Goal: Task Accomplishment & Management: Manage account settings

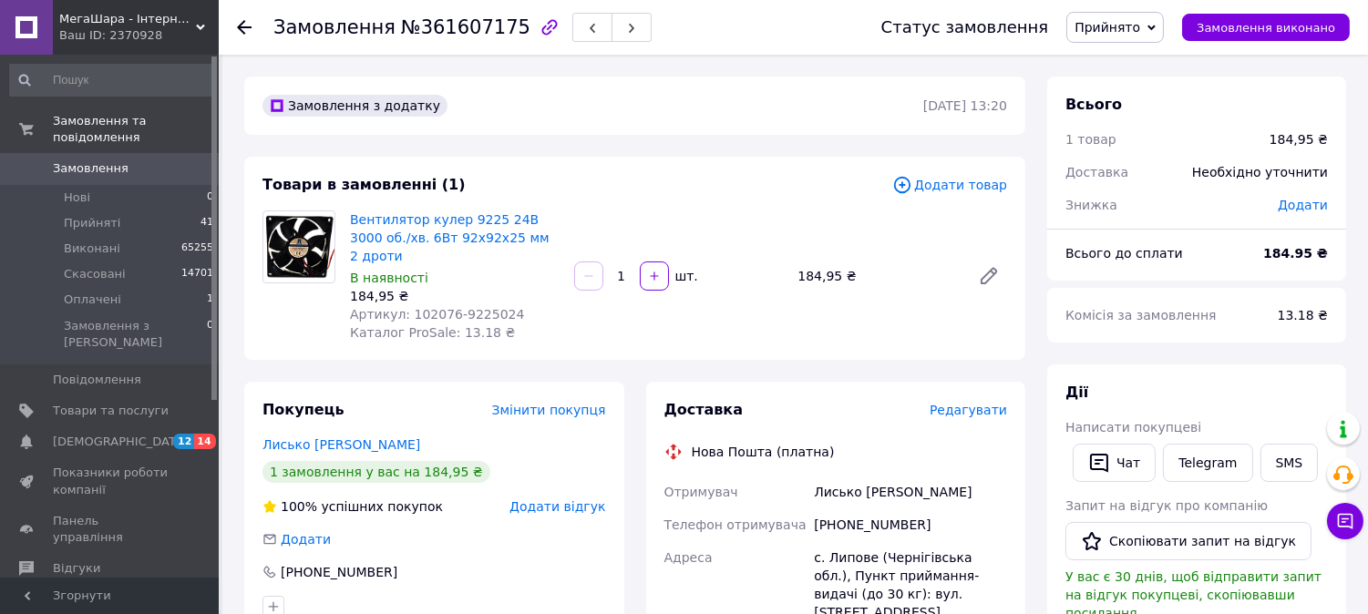
click at [978, 403] on span "Редагувати" at bounding box center [967, 410] width 77 height 15
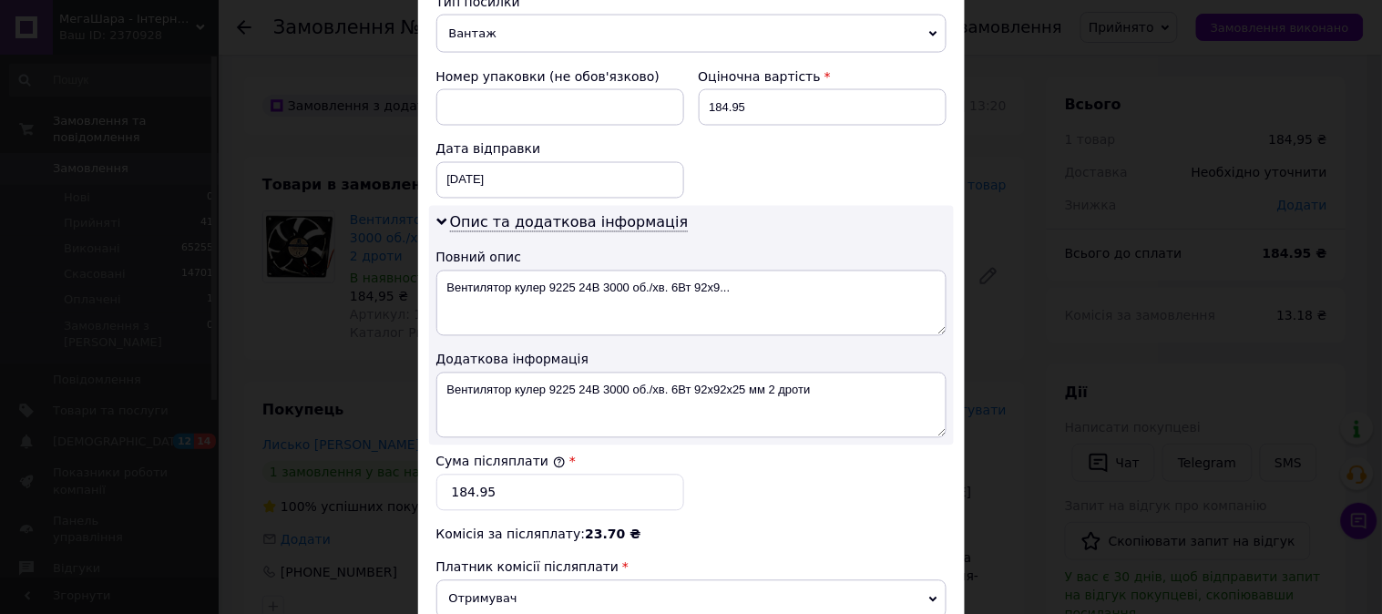
scroll to position [708, 0]
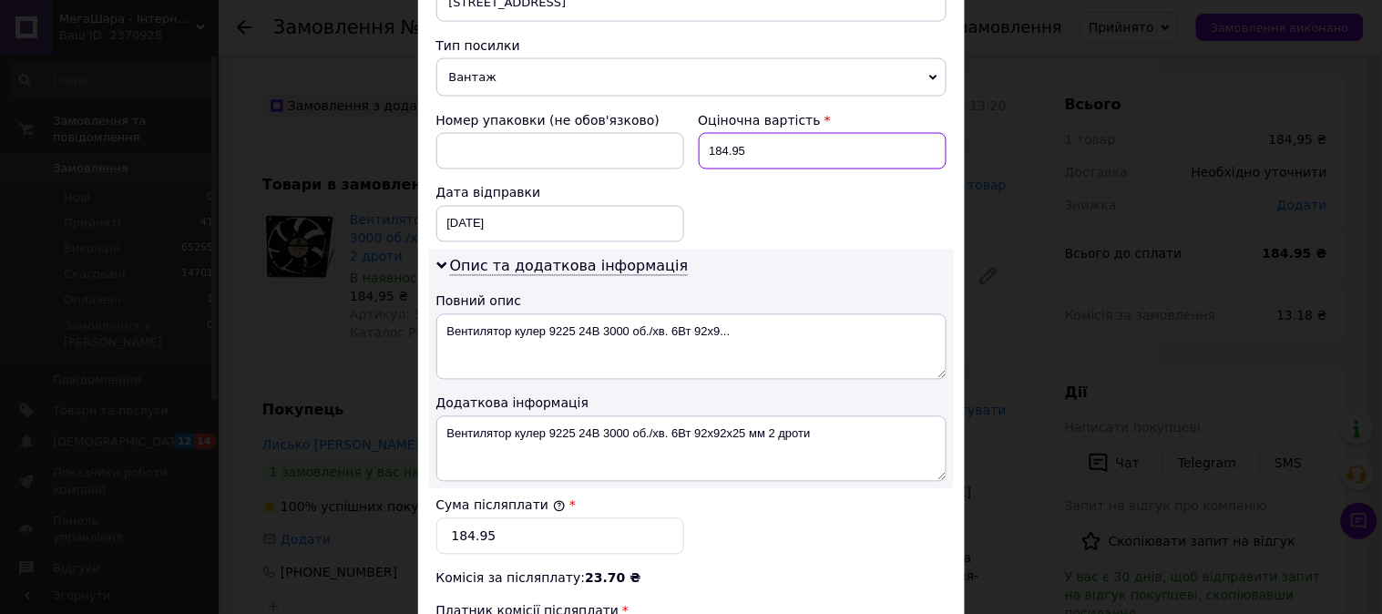
click at [780, 133] on input "184.95" at bounding box center [823, 151] width 248 height 36
click at [780, 133] on input "185" at bounding box center [823, 151] width 248 height 36
type input "185"
click at [569, 518] on input "184.95" at bounding box center [560, 536] width 248 height 36
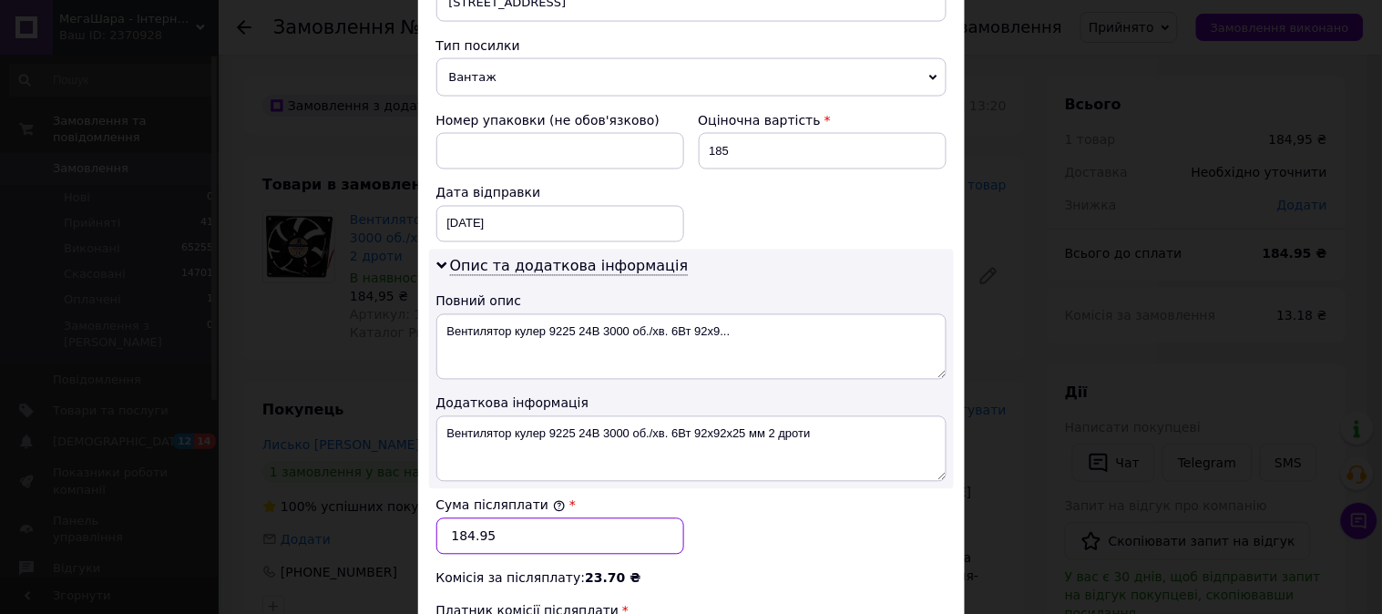
click at [569, 518] on input "184.95" at bounding box center [560, 536] width 248 height 36
paste input "text"
click at [569, 518] on input "184.95" at bounding box center [560, 536] width 248 height 36
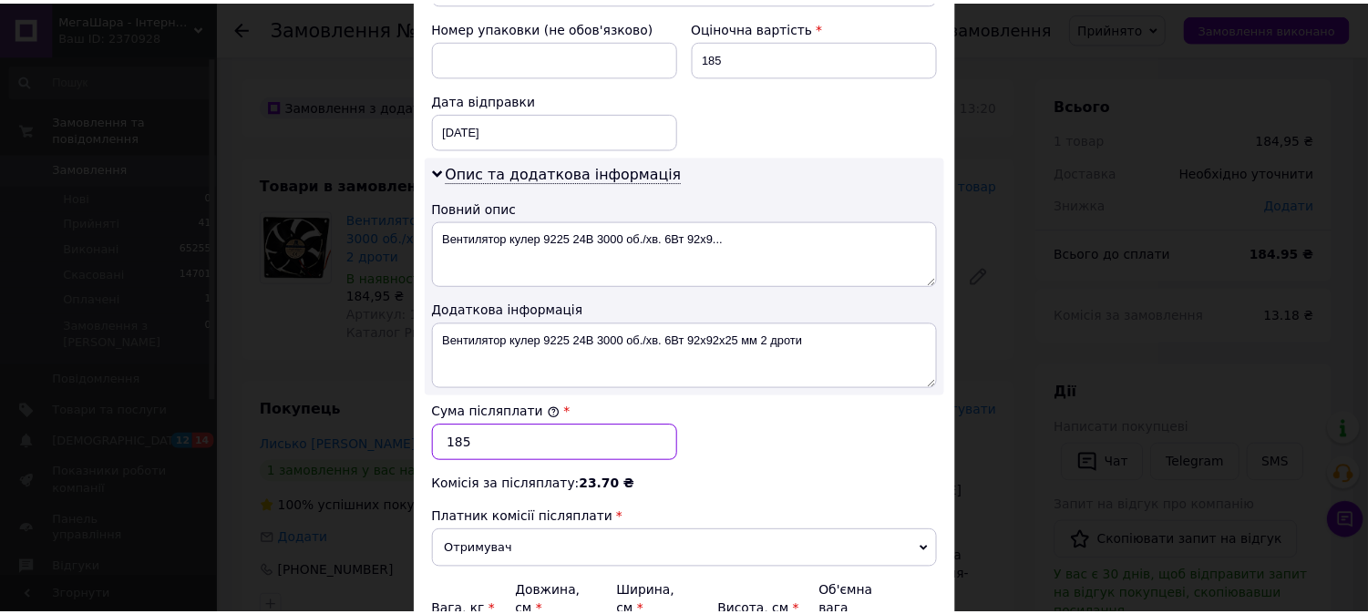
scroll to position [982, 0]
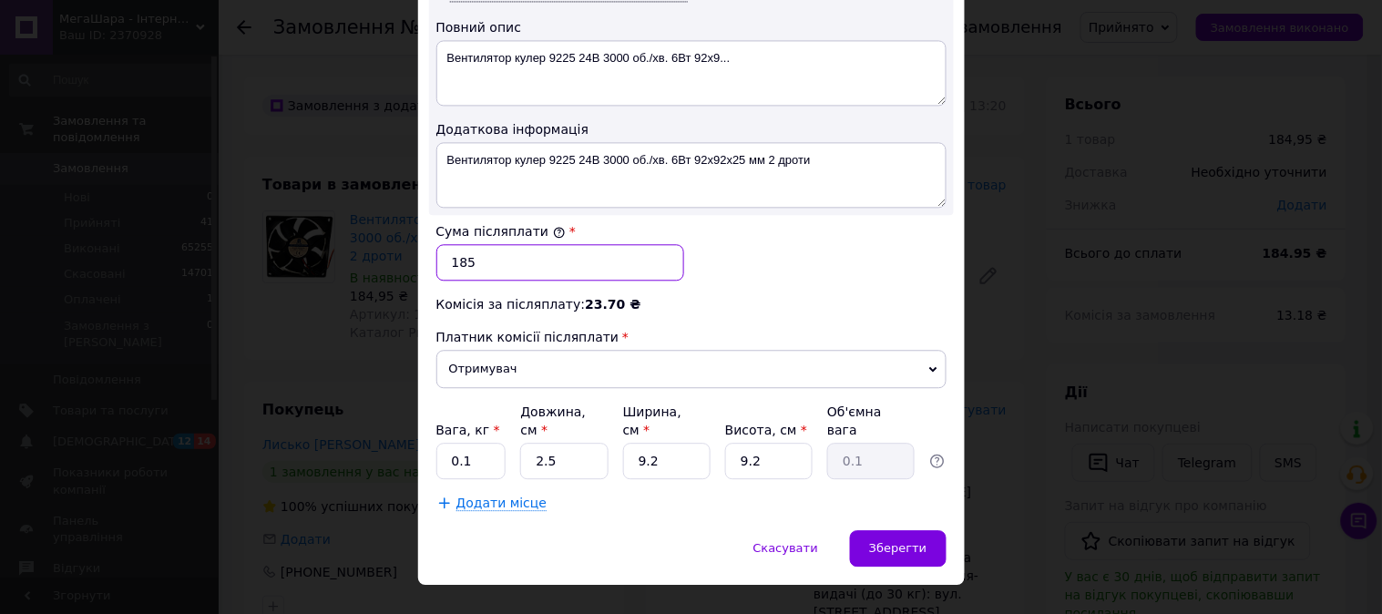
type input "185"
click at [481, 443] on input "0.1" at bounding box center [471, 461] width 70 height 36
type input "0.5"
click at [545, 443] on input "2.5" at bounding box center [563, 461] width 87 height 36
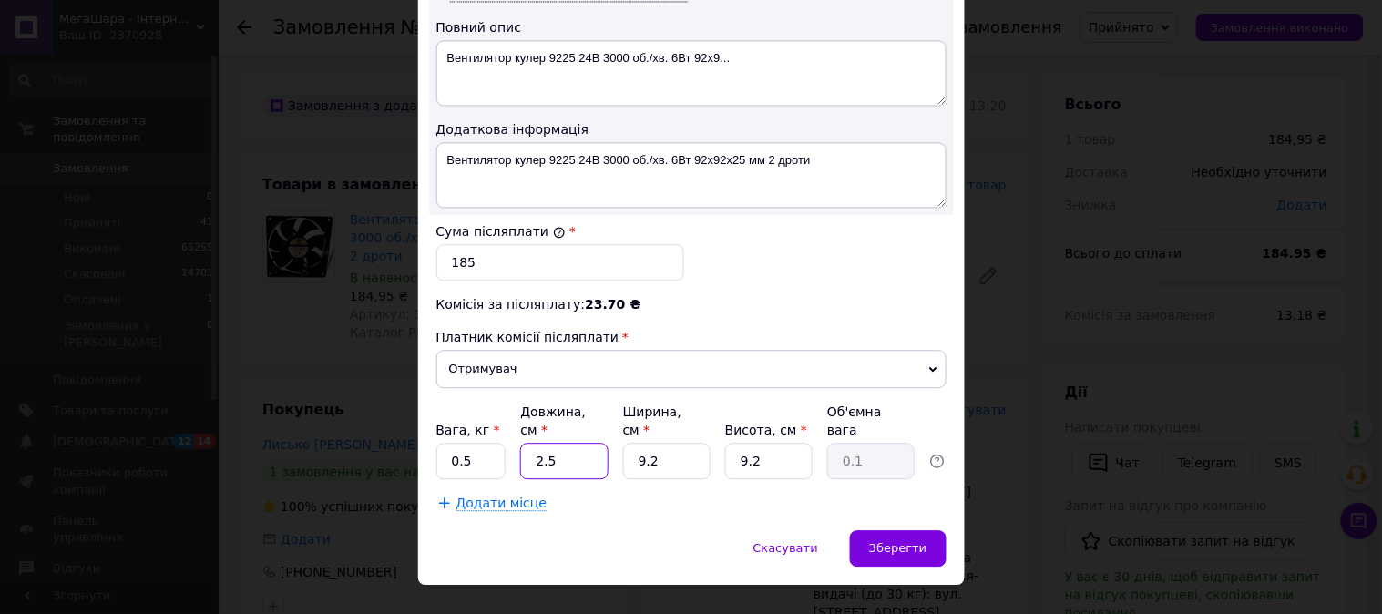
click at [545, 443] on input "2.5" at bounding box center [563, 461] width 87 height 36
type input "11"
type input "0.23"
type input "11"
click at [670, 443] on input "9.2" at bounding box center [666, 461] width 87 height 36
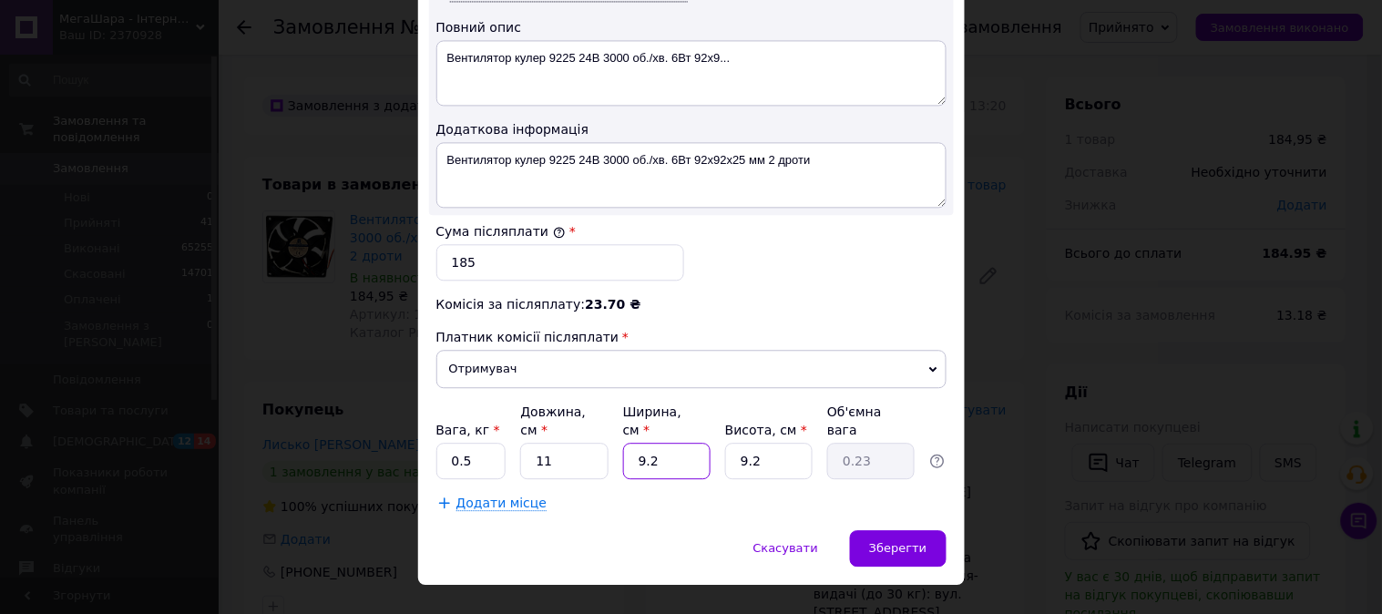
type input "1"
type input "0.1"
click at [670, 443] on input "1" at bounding box center [666, 461] width 87 height 36
type input "12"
type input "0.3"
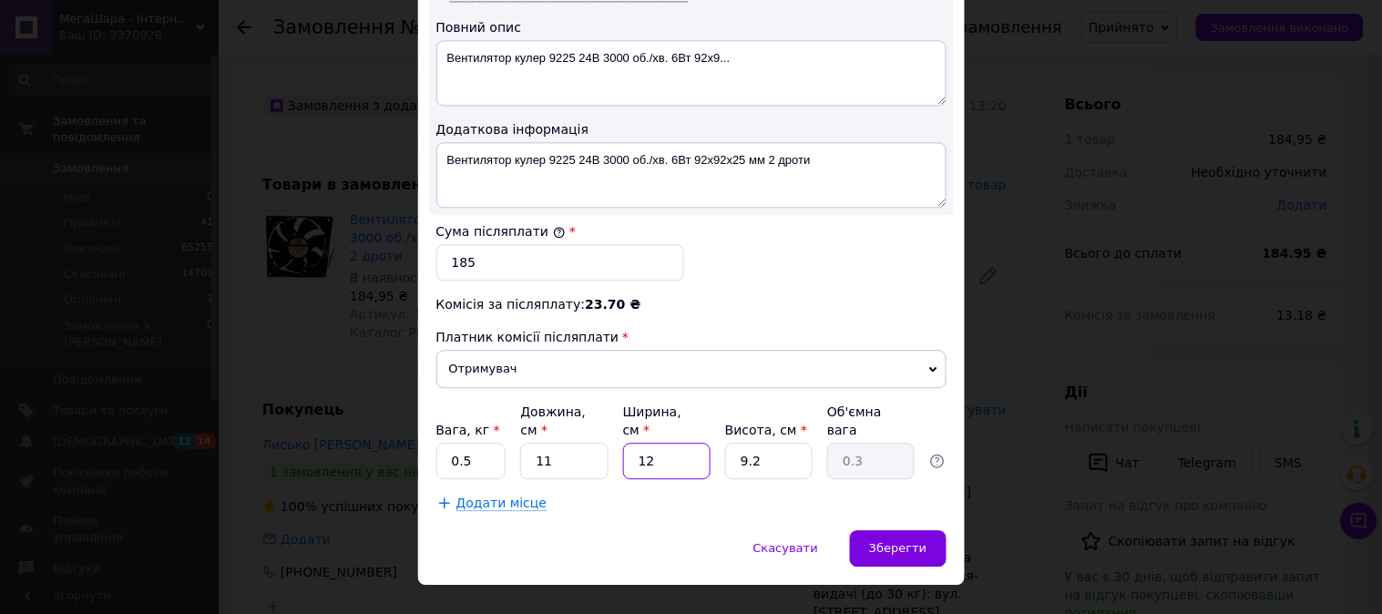
type input "12"
click at [802, 443] on input "9.2" at bounding box center [768, 461] width 87 height 36
type input "1"
type input "0.1"
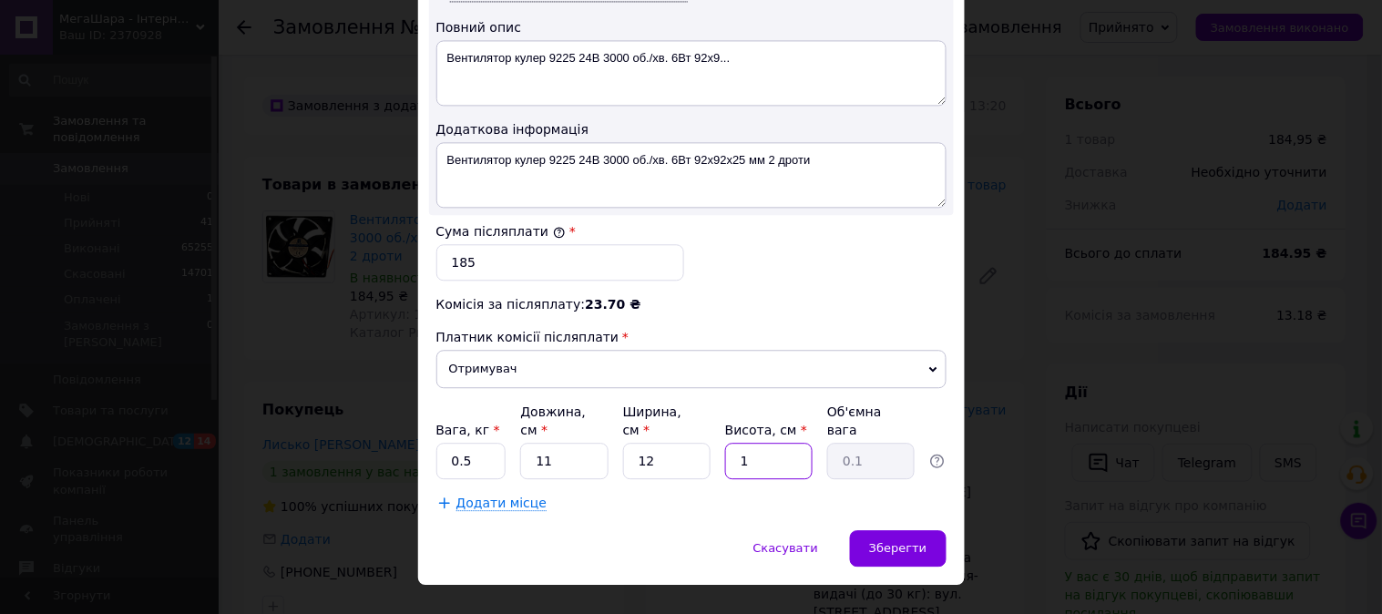
type input "10"
type input "0.33"
type input "10"
click at [877, 530] on div "Зберегти" at bounding box center [898, 548] width 96 height 36
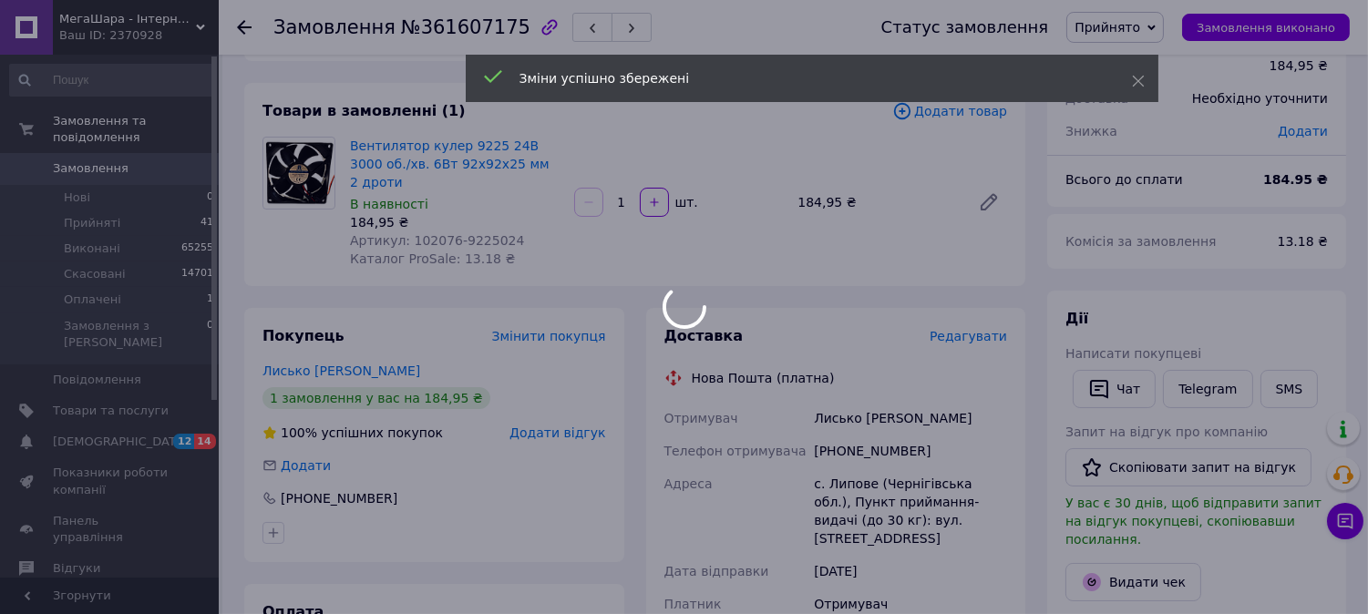
scroll to position [506, 0]
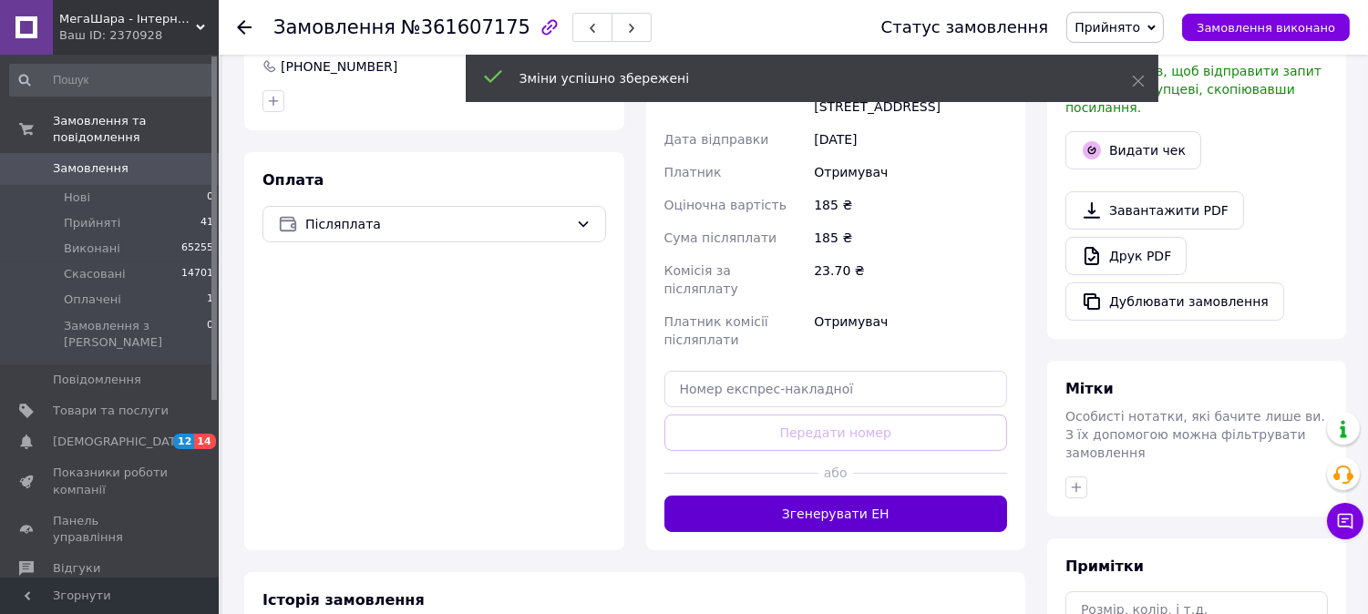
click at [826, 496] on button "Згенерувати ЕН" at bounding box center [835, 514] width 343 height 36
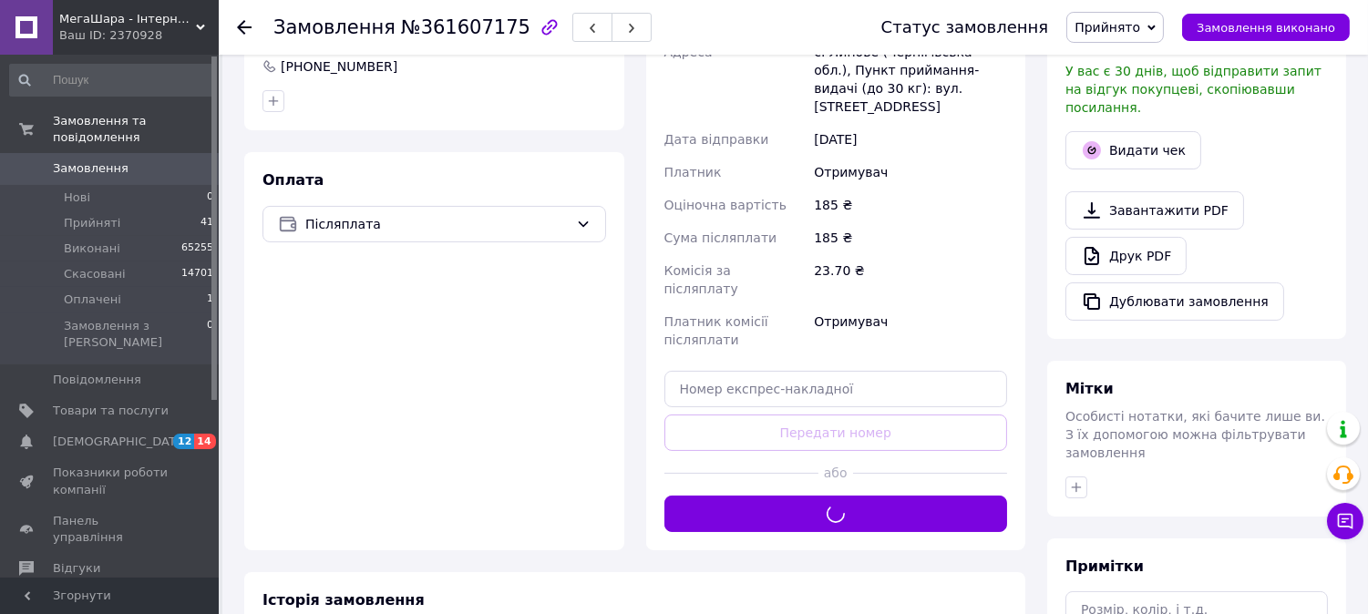
scroll to position [303, 0]
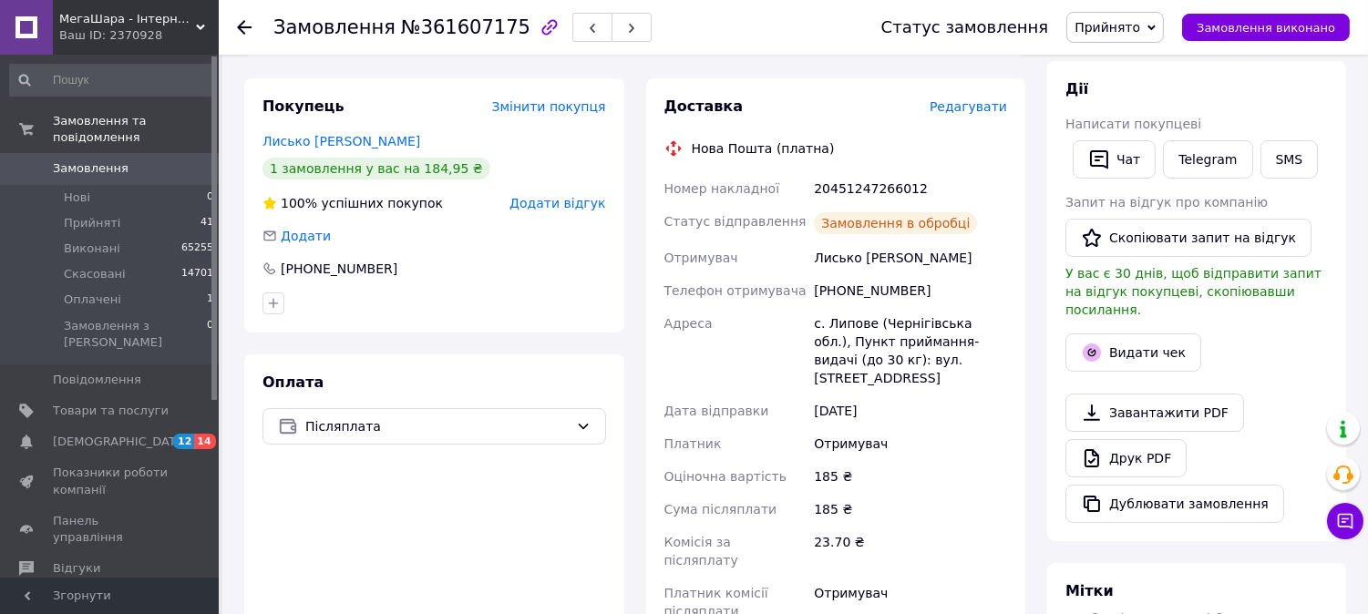
click at [836, 172] on div "20451247266012" at bounding box center [910, 188] width 200 height 33
copy div "20451247266012"
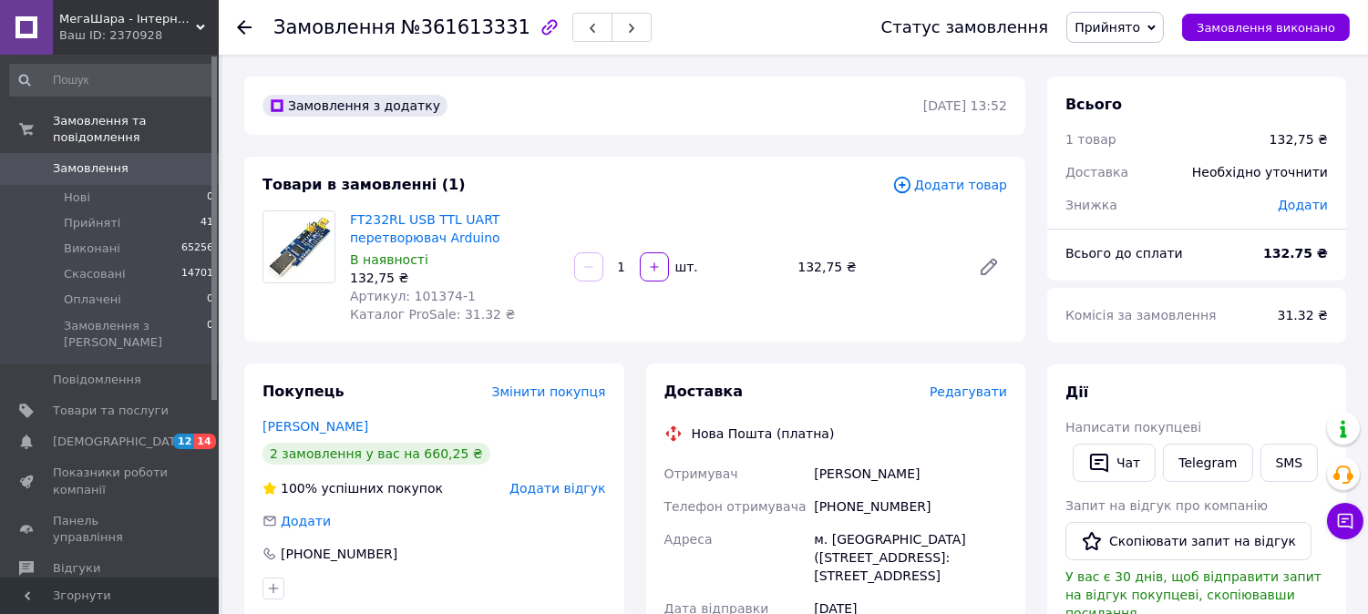
click at [997, 392] on span "Редагувати" at bounding box center [967, 391] width 77 height 15
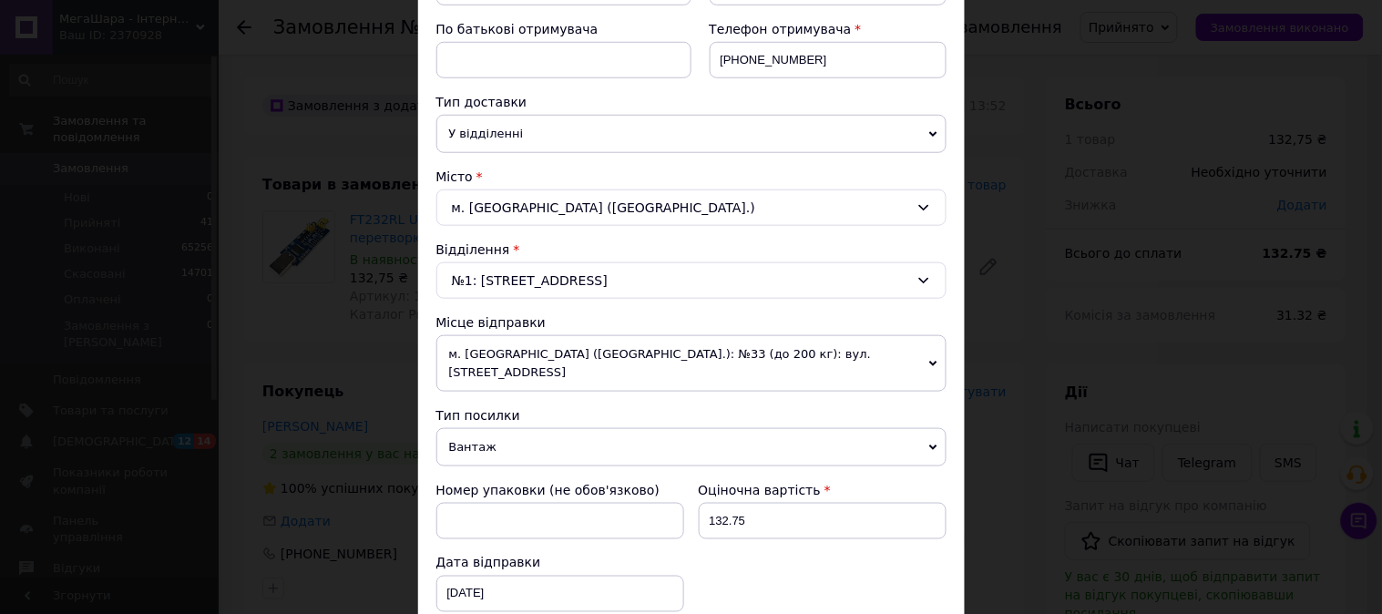
scroll to position [405, 0]
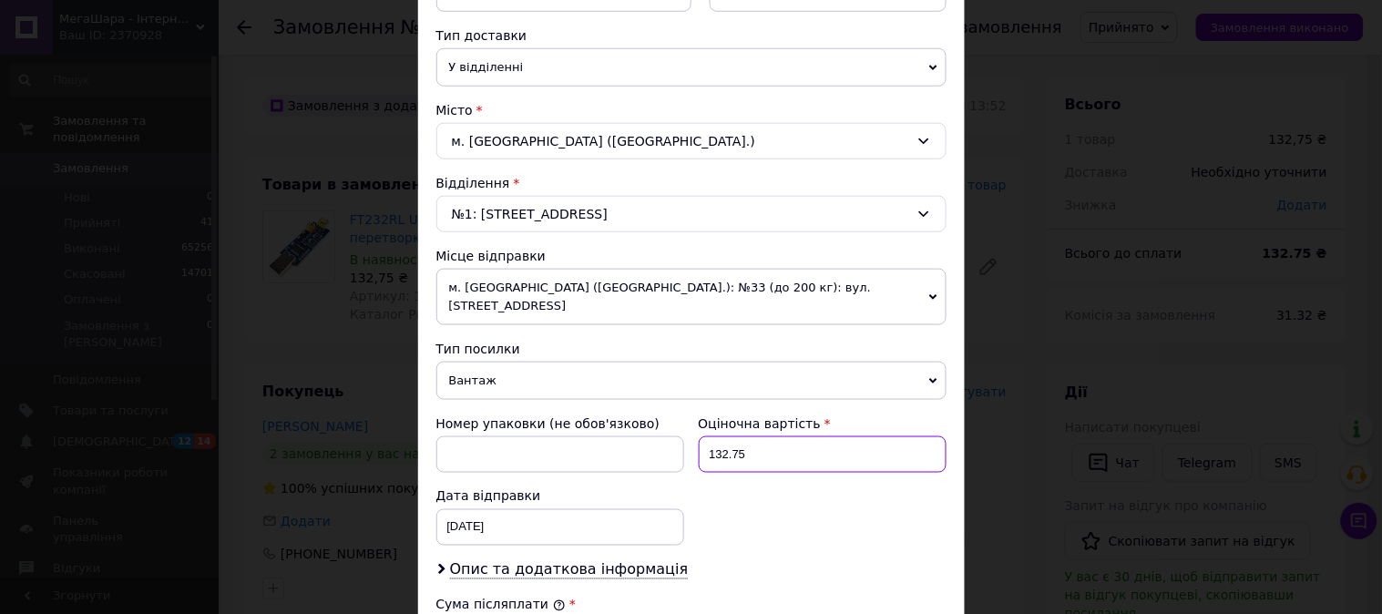
drag, startPoint x: 723, startPoint y: 439, endPoint x: 758, endPoint y: 426, distance: 37.8
click at [758, 436] on input "132.75" at bounding box center [823, 454] width 248 height 36
click at [758, 436] on input "133" at bounding box center [823, 454] width 248 height 36
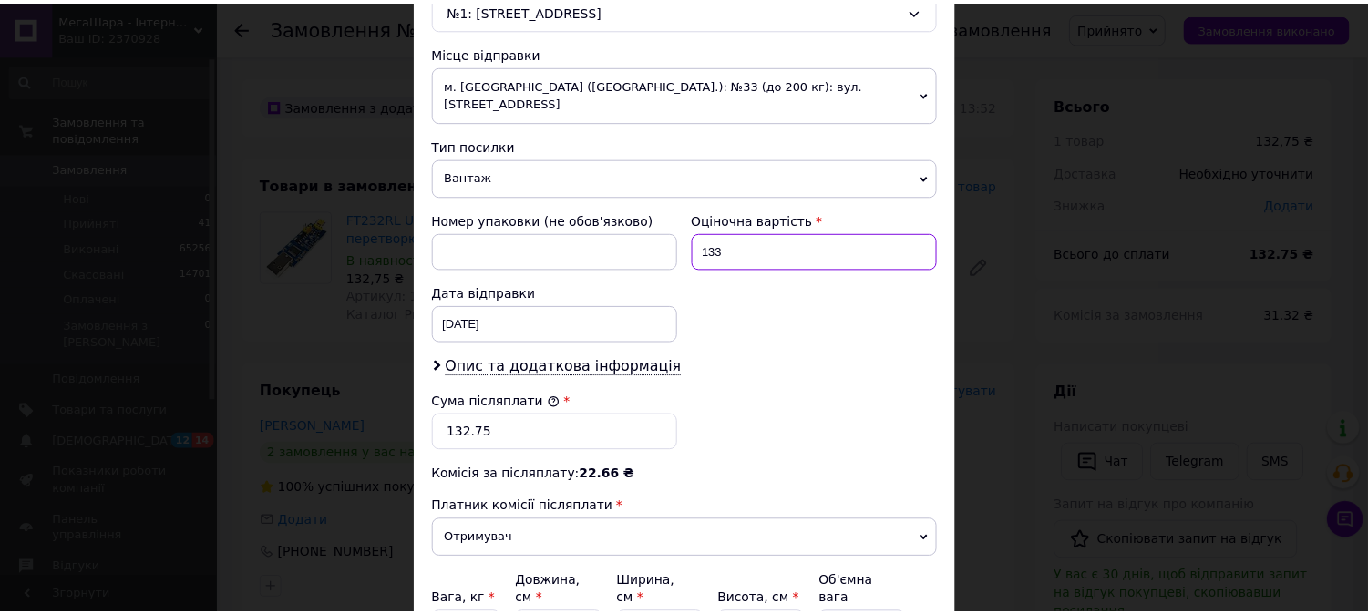
scroll to position [778, 0]
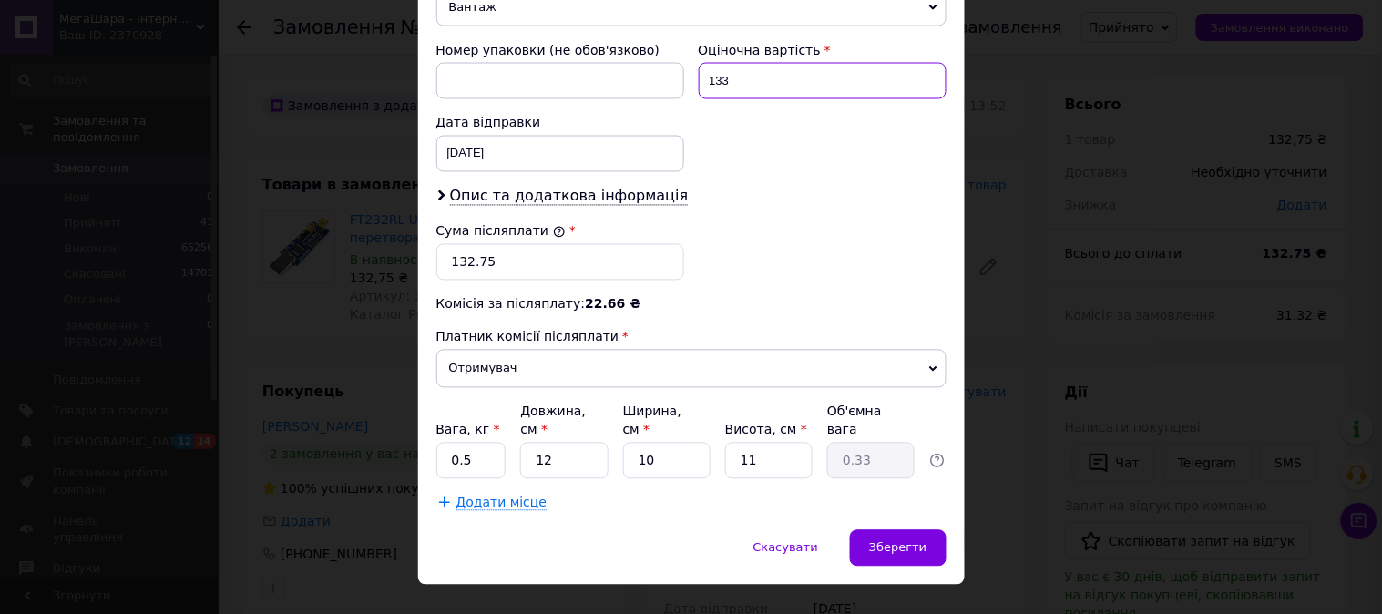
type input "133"
click at [501, 244] on input "132.75" at bounding box center [560, 262] width 248 height 36
paste input "3"
click at [501, 244] on input "133" at bounding box center [560, 262] width 248 height 36
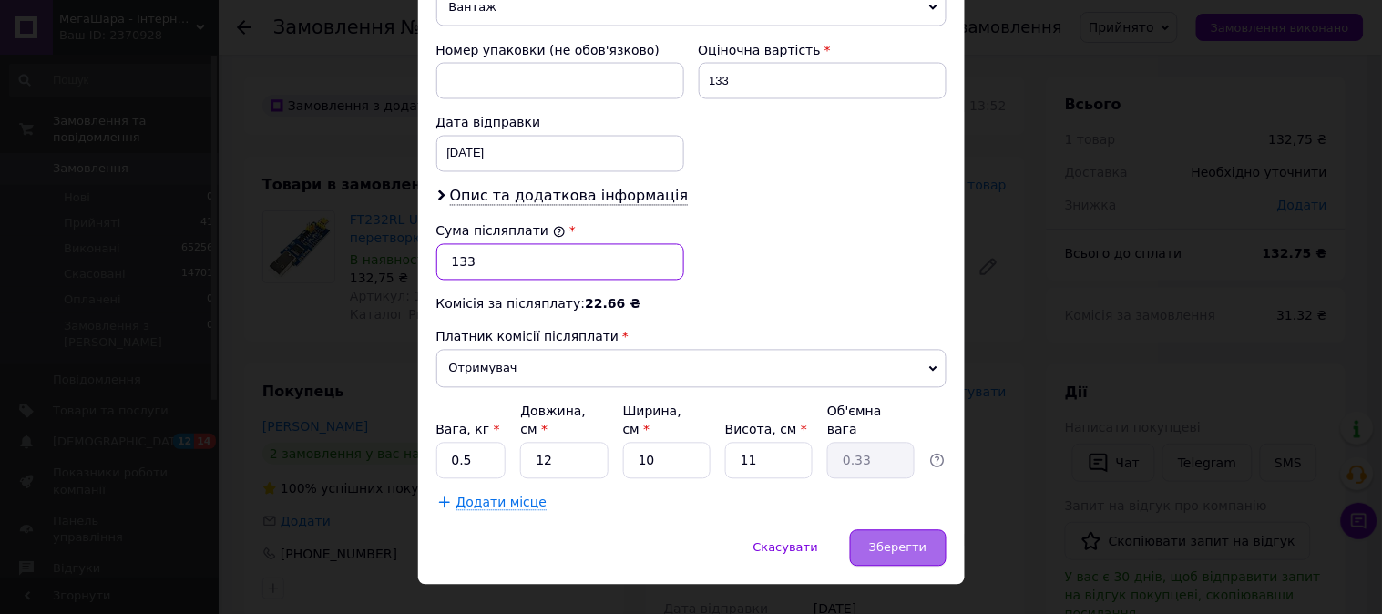
type input "133"
click at [881, 541] on span "Зберегти" at bounding box center [897, 548] width 57 height 14
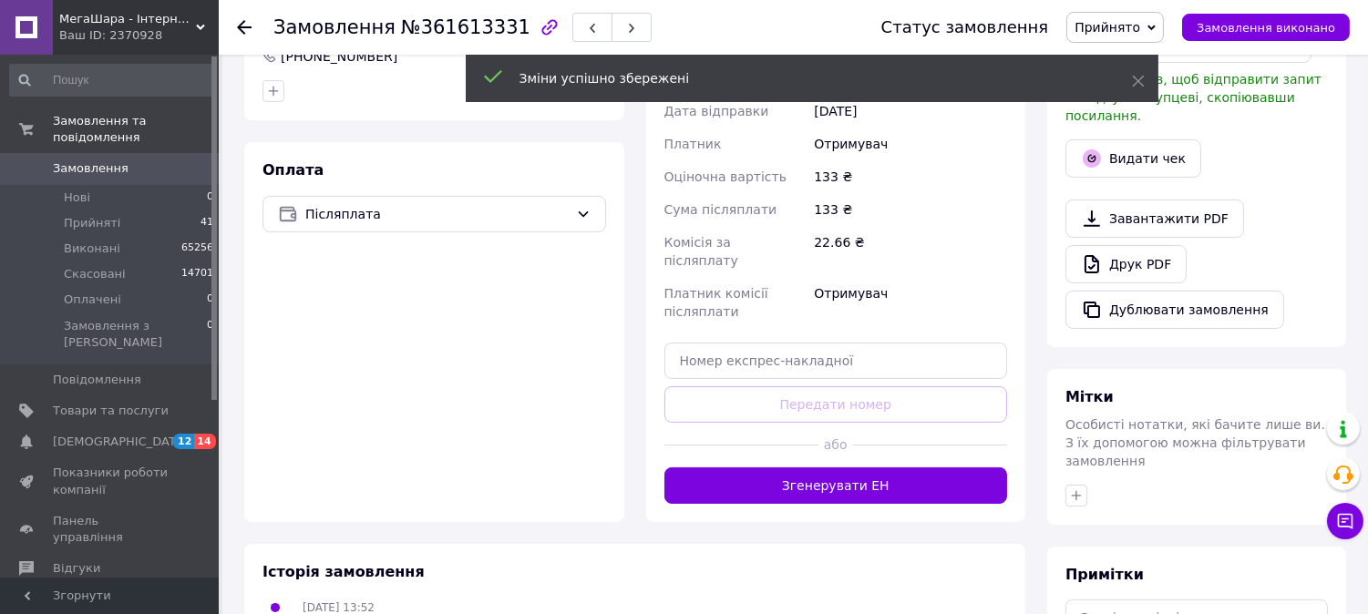
scroll to position [506, 0]
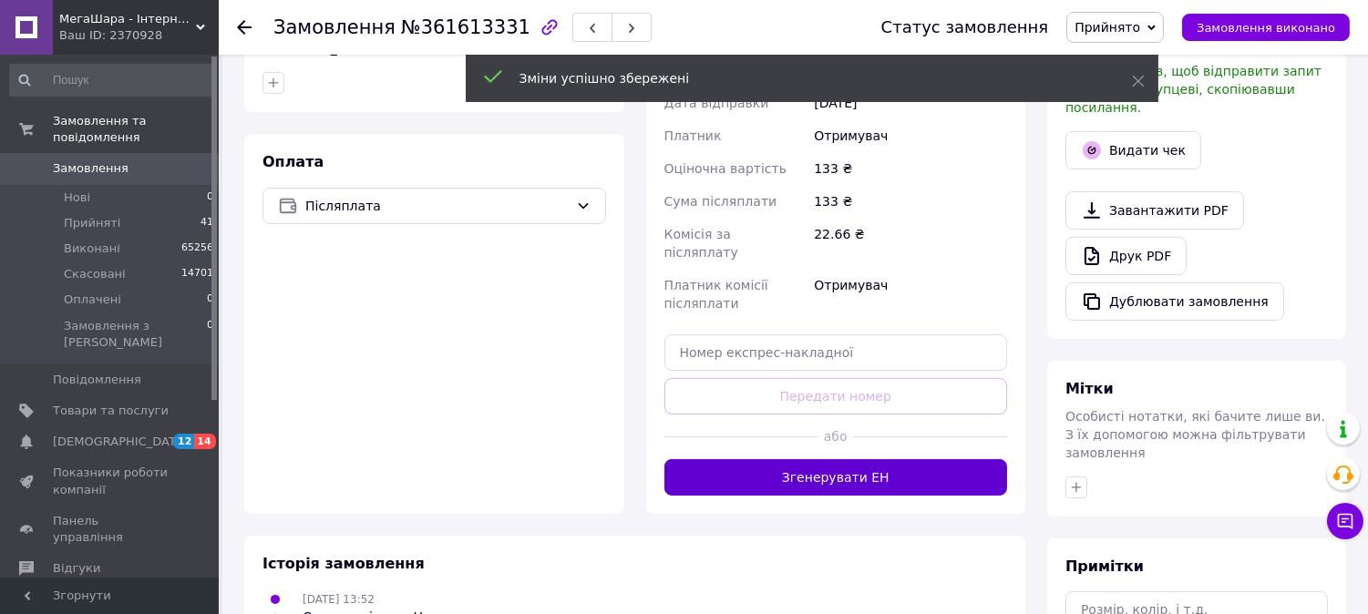
click at [836, 459] on button "Згенерувати ЕН" at bounding box center [835, 477] width 343 height 36
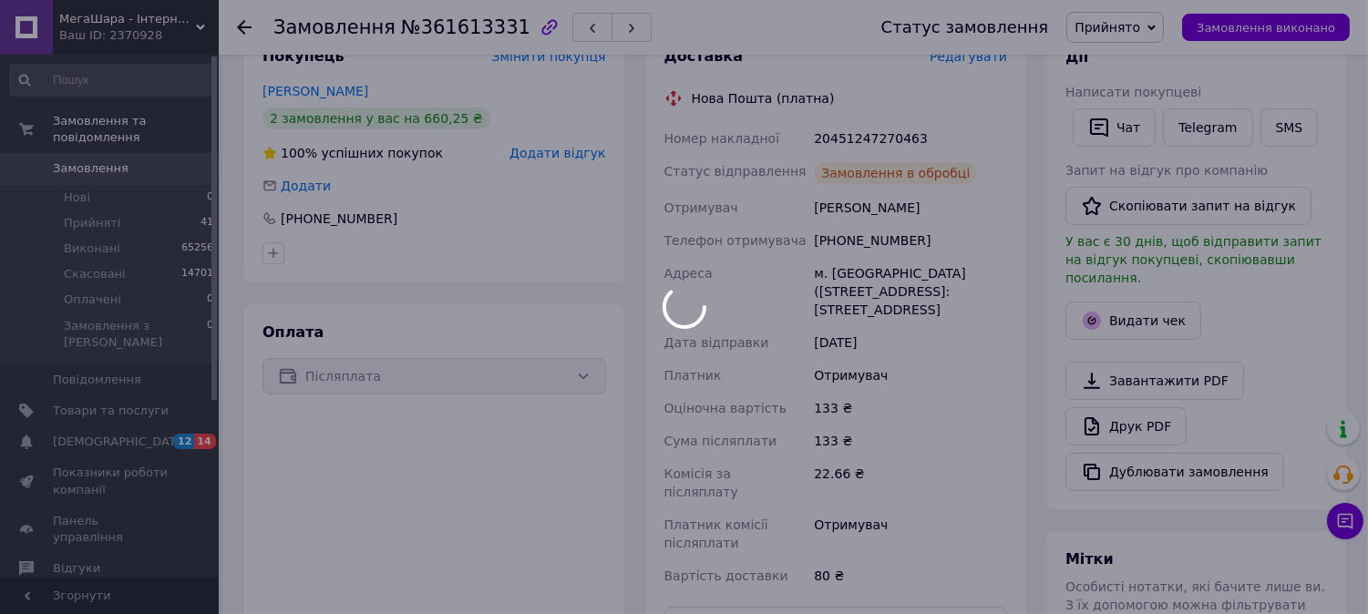
scroll to position [303, 0]
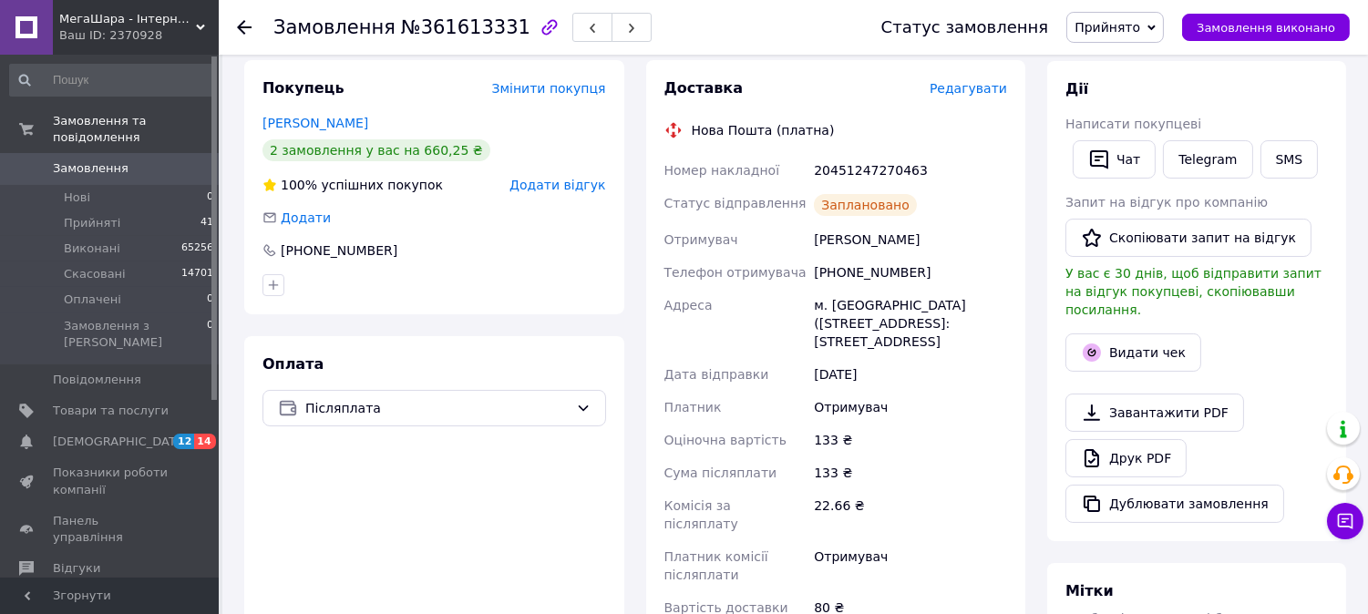
click at [854, 166] on div "20451247270463" at bounding box center [910, 170] width 200 height 33
copy div "20451247270463"
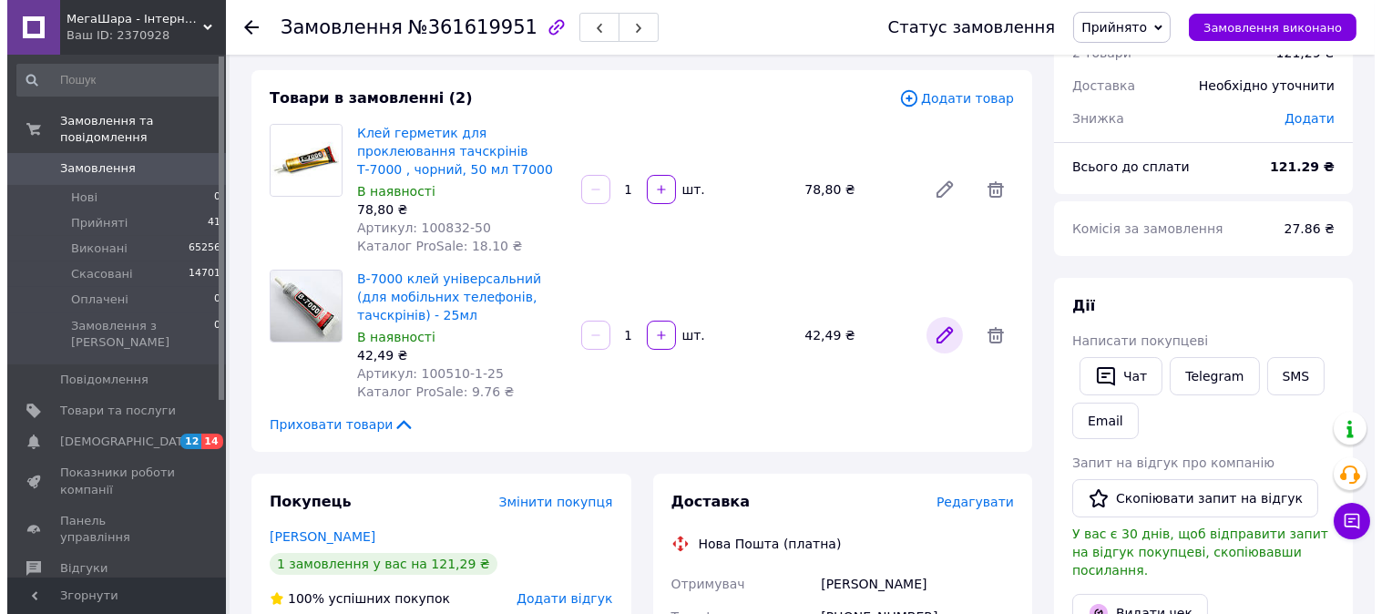
scroll to position [202, 0]
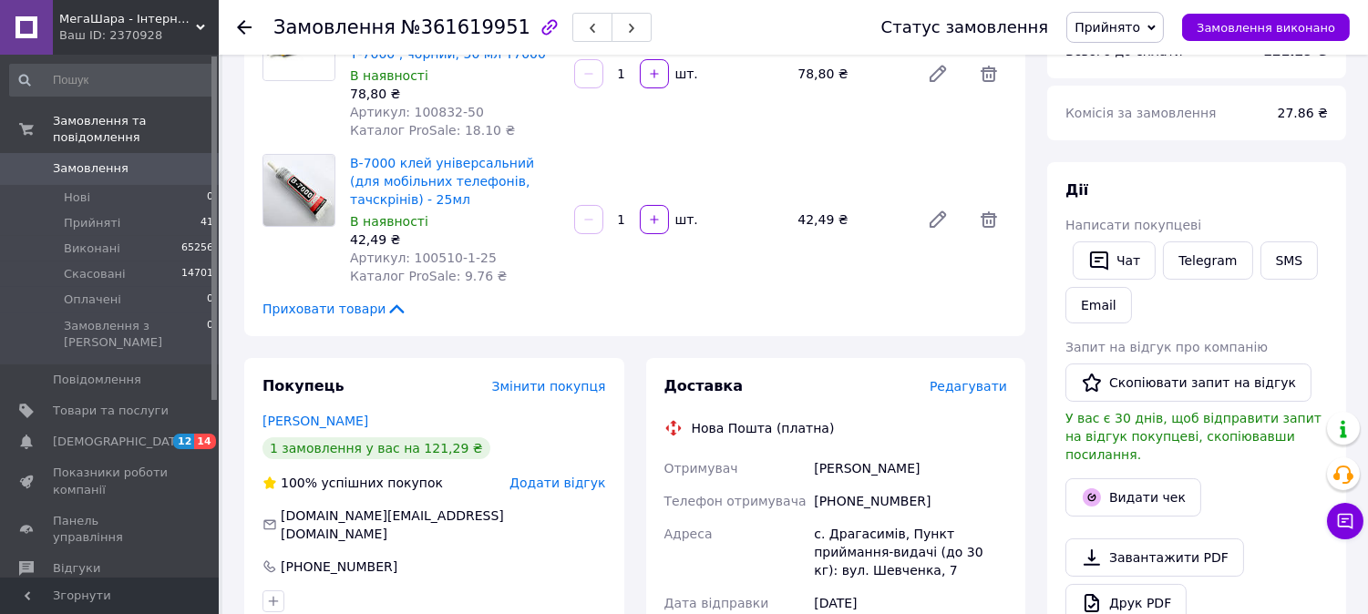
click at [970, 379] on span "Редагувати" at bounding box center [967, 386] width 77 height 15
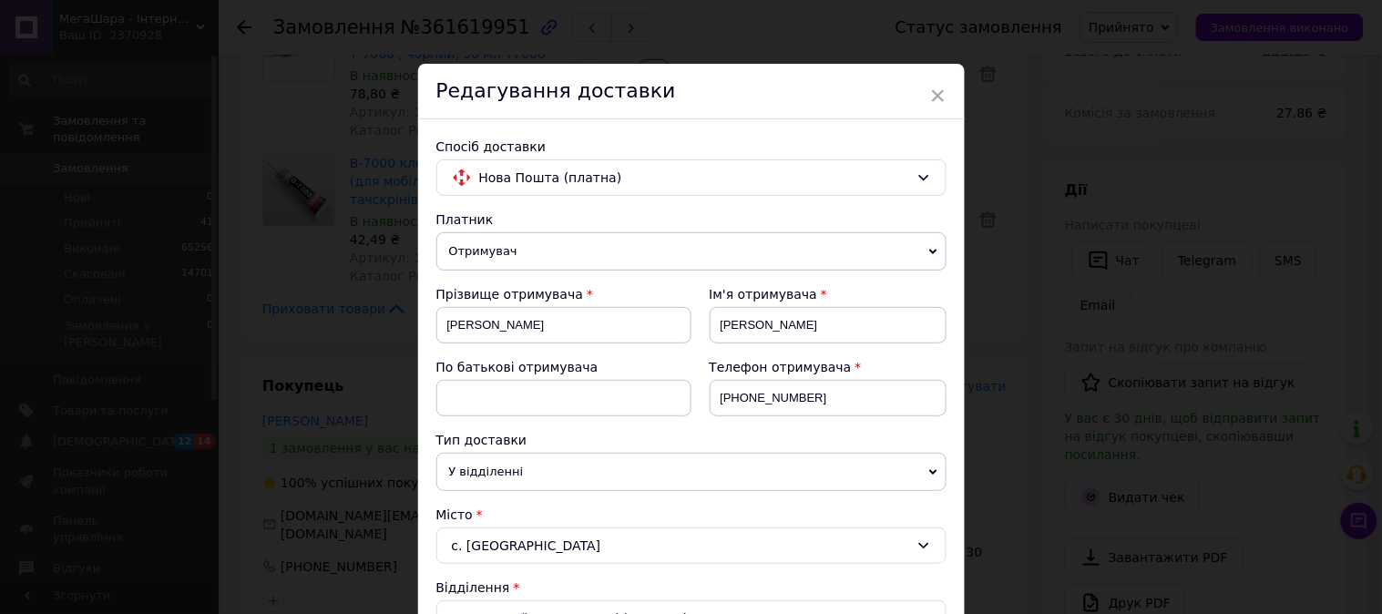
scroll to position [607, 0]
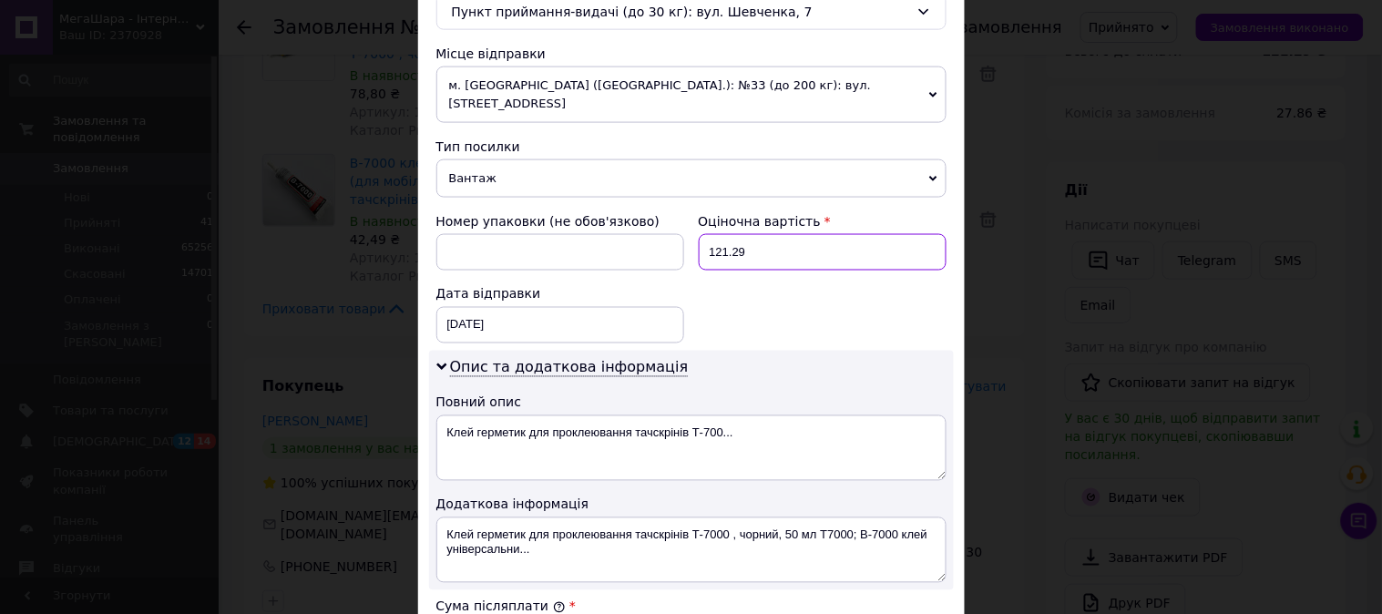
drag, startPoint x: 721, startPoint y: 242, endPoint x: 752, endPoint y: 238, distance: 31.3
click at [752, 238] on input "121.29" at bounding box center [823, 252] width 248 height 36
click at [773, 240] on input "121.29" at bounding box center [823, 252] width 248 height 36
click at [773, 240] on input "121" at bounding box center [823, 252] width 248 height 36
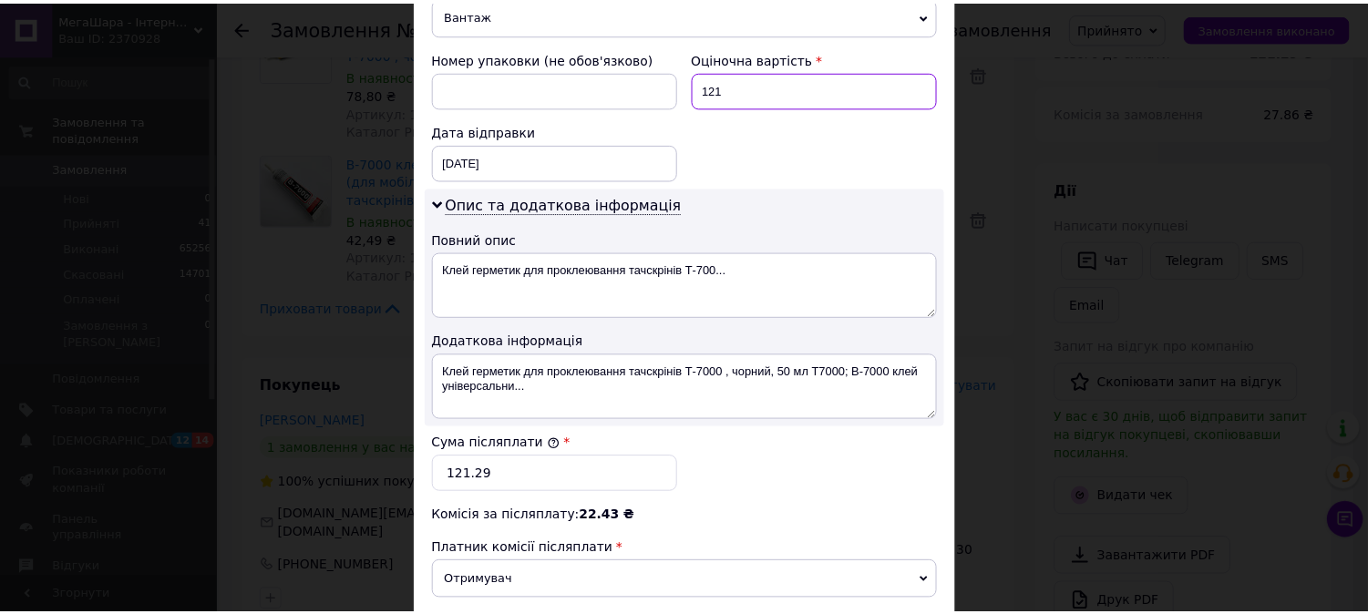
scroll to position [982, 0]
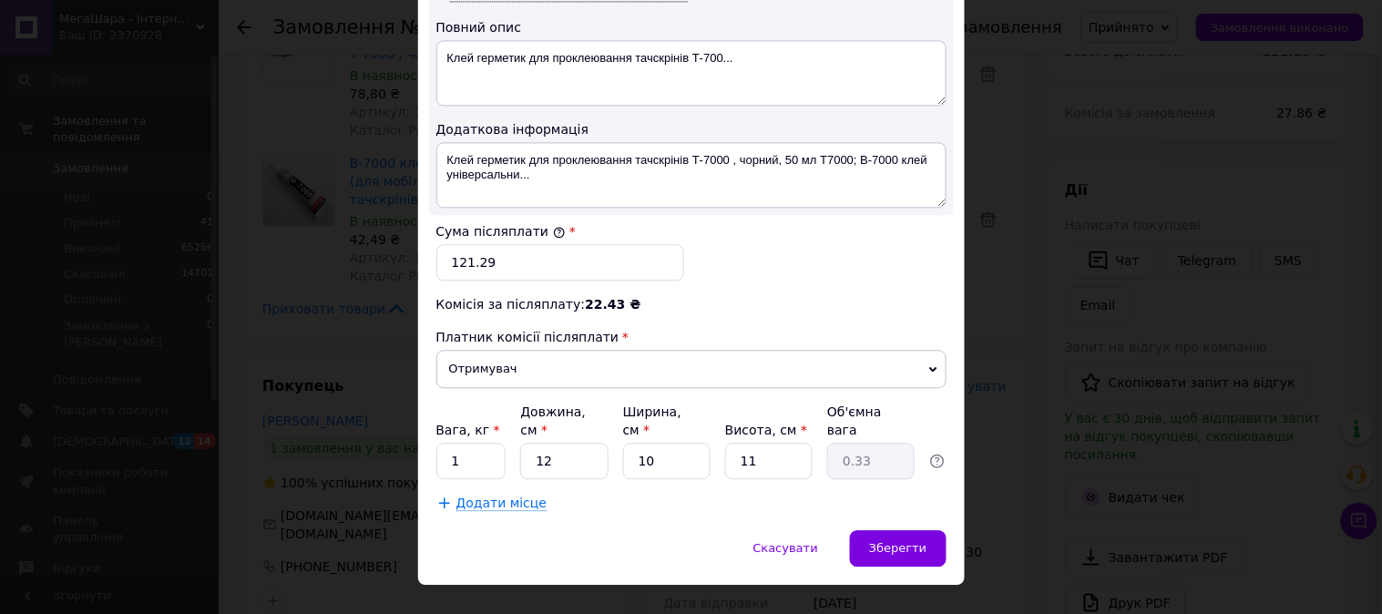
type input "121"
click at [527, 224] on label "Сума післяплати" at bounding box center [500, 231] width 129 height 15
click at [527, 244] on input "121.29" at bounding box center [560, 262] width 248 height 36
click at [527, 224] on label "Сума післяплати" at bounding box center [500, 231] width 129 height 15
click at [527, 244] on input "121.29" at bounding box center [560, 262] width 248 height 36
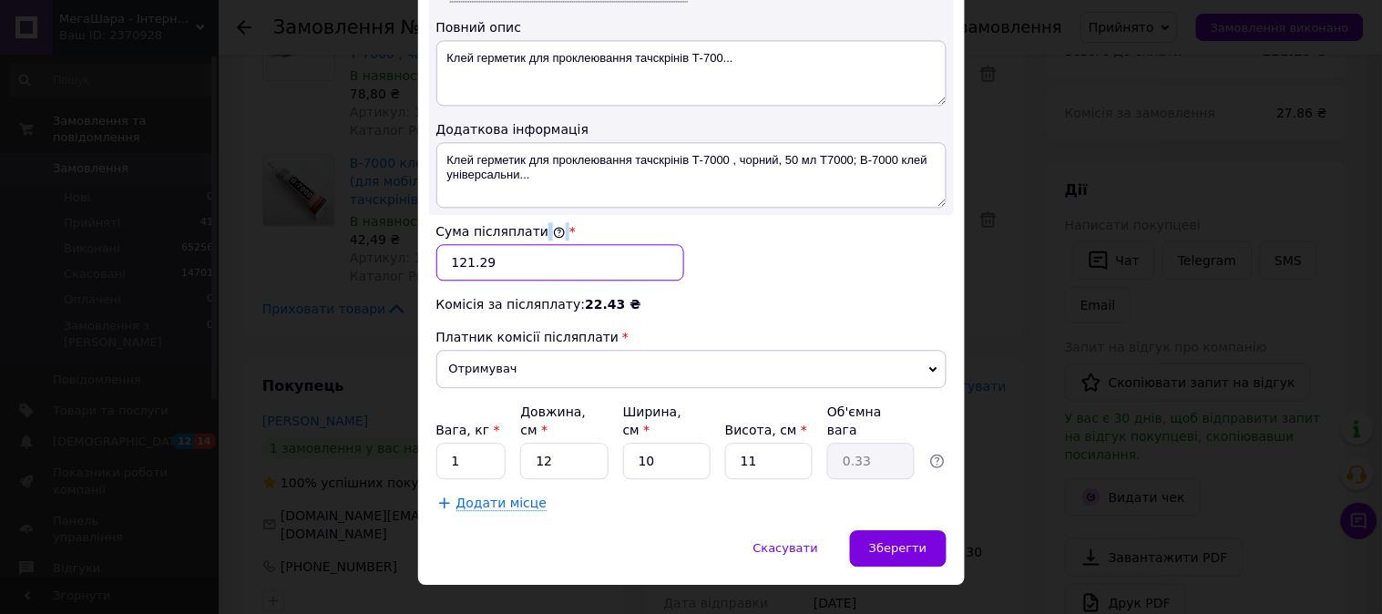
click at [526, 249] on input "121.29" at bounding box center [560, 262] width 248 height 36
paste input "text"
click at [526, 249] on input "121.29" at bounding box center [560, 262] width 248 height 36
type input "121"
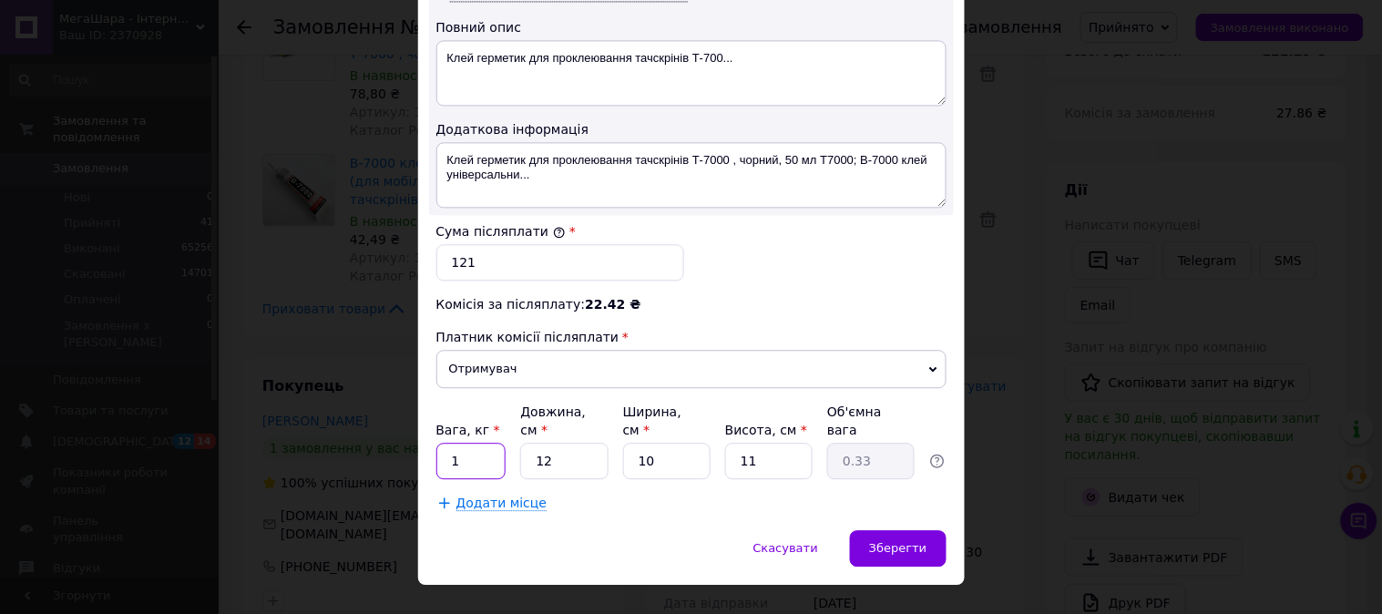
click at [480, 443] on input "1" at bounding box center [471, 461] width 70 height 36
type input "0.5"
click at [928, 530] on div "Зберегти" at bounding box center [898, 548] width 96 height 36
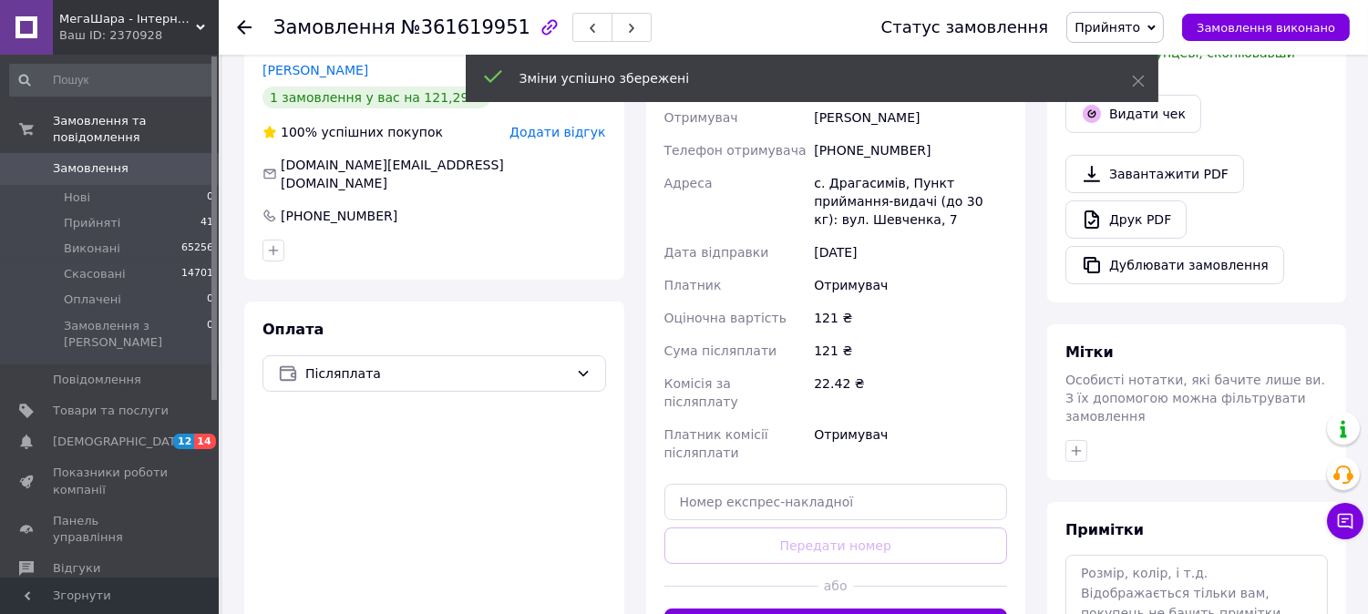
scroll to position [607, 0]
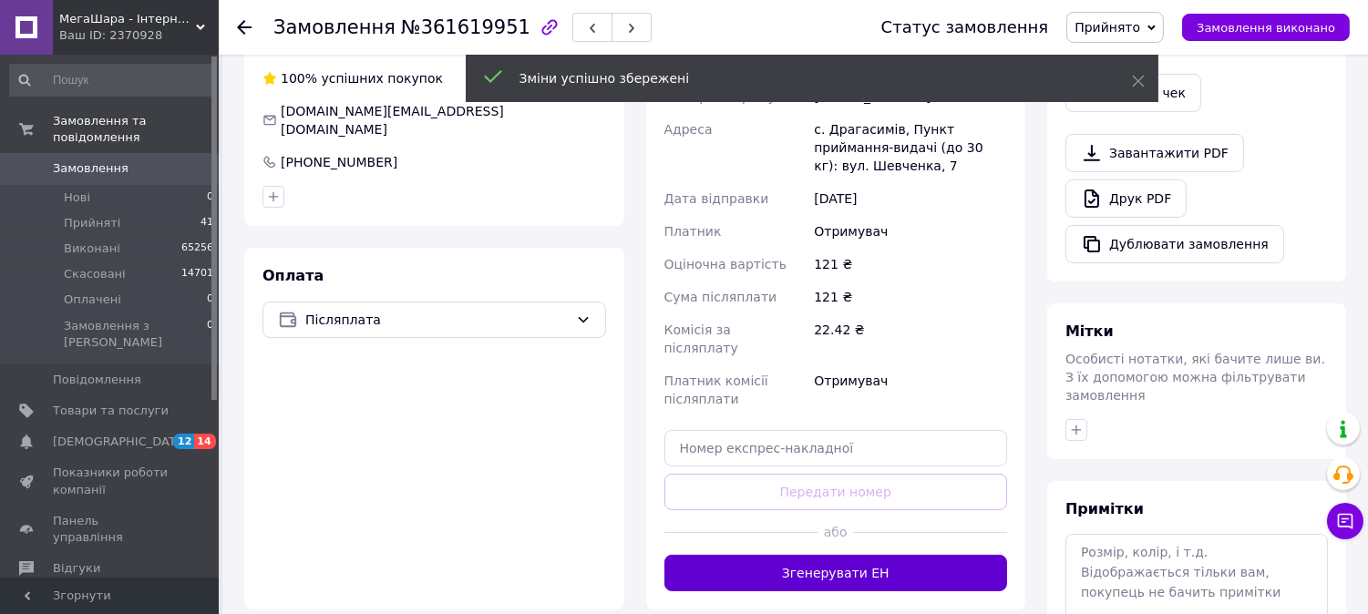
click at [847, 561] on button "Згенерувати ЕН" at bounding box center [835, 573] width 343 height 36
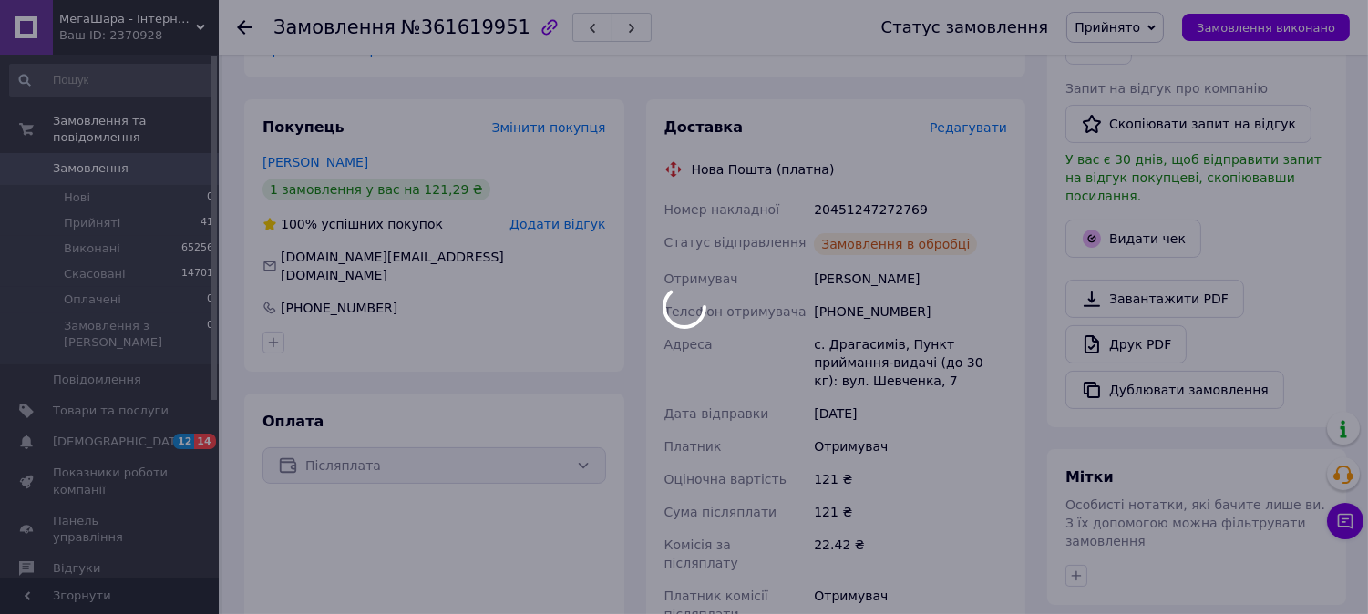
scroll to position [405, 0]
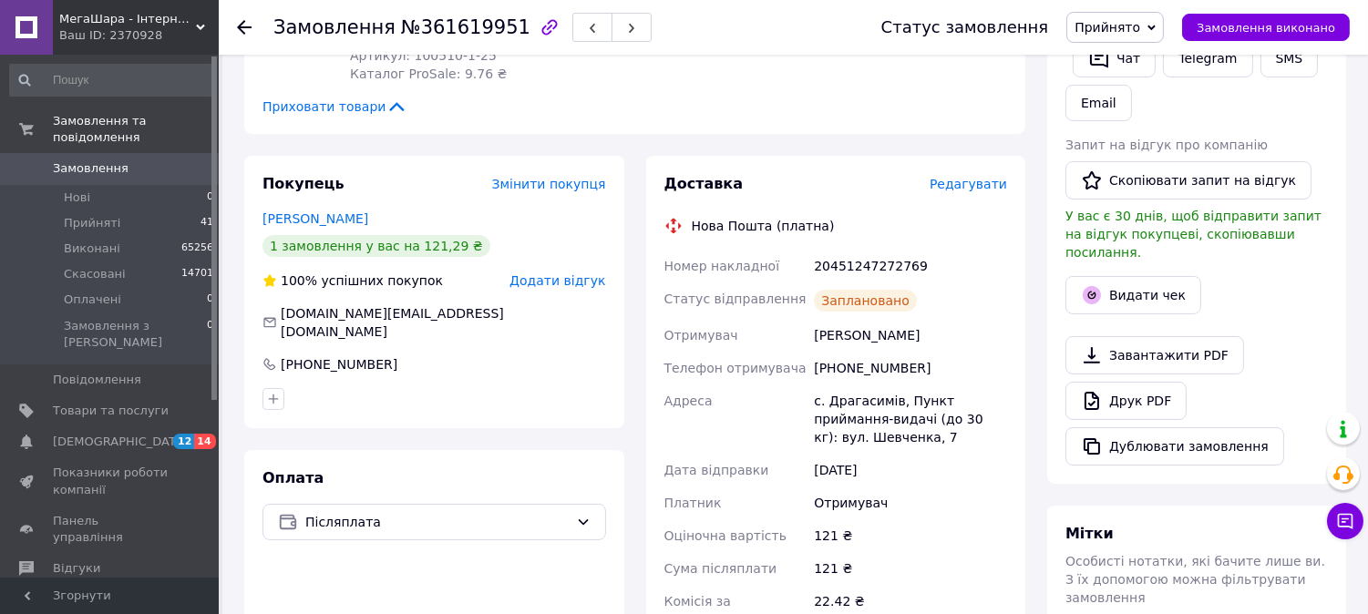
click at [876, 246] on div "Доставка Редагувати Нова Пошта (платна) Номер накладної 20451247272769 Статус в…" at bounding box center [835, 472] width 343 height 597
copy div "20451247272769"
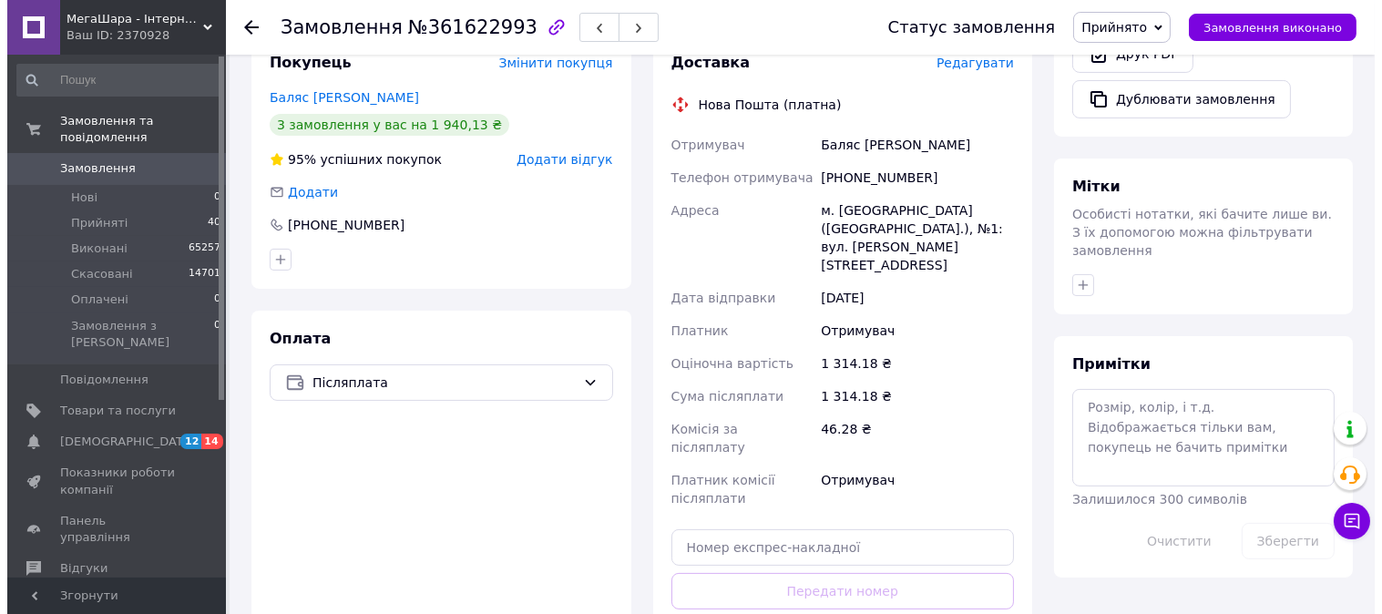
scroll to position [607, 0]
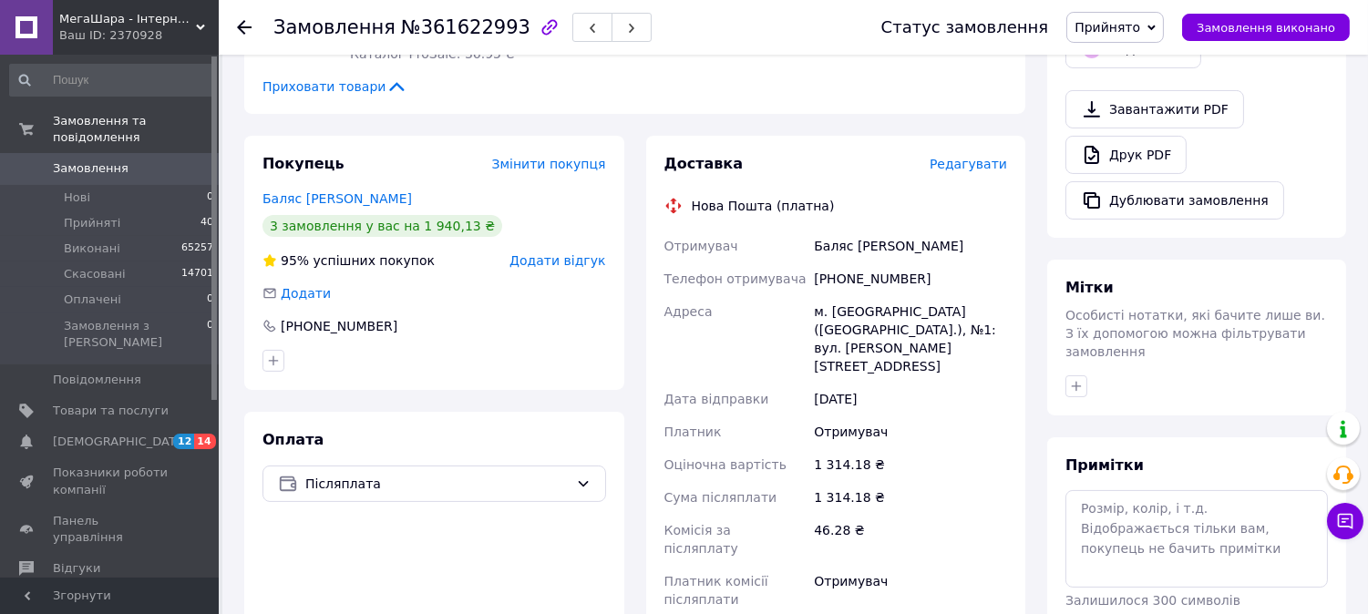
click at [982, 157] on span "Редагувати" at bounding box center [967, 164] width 77 height 15
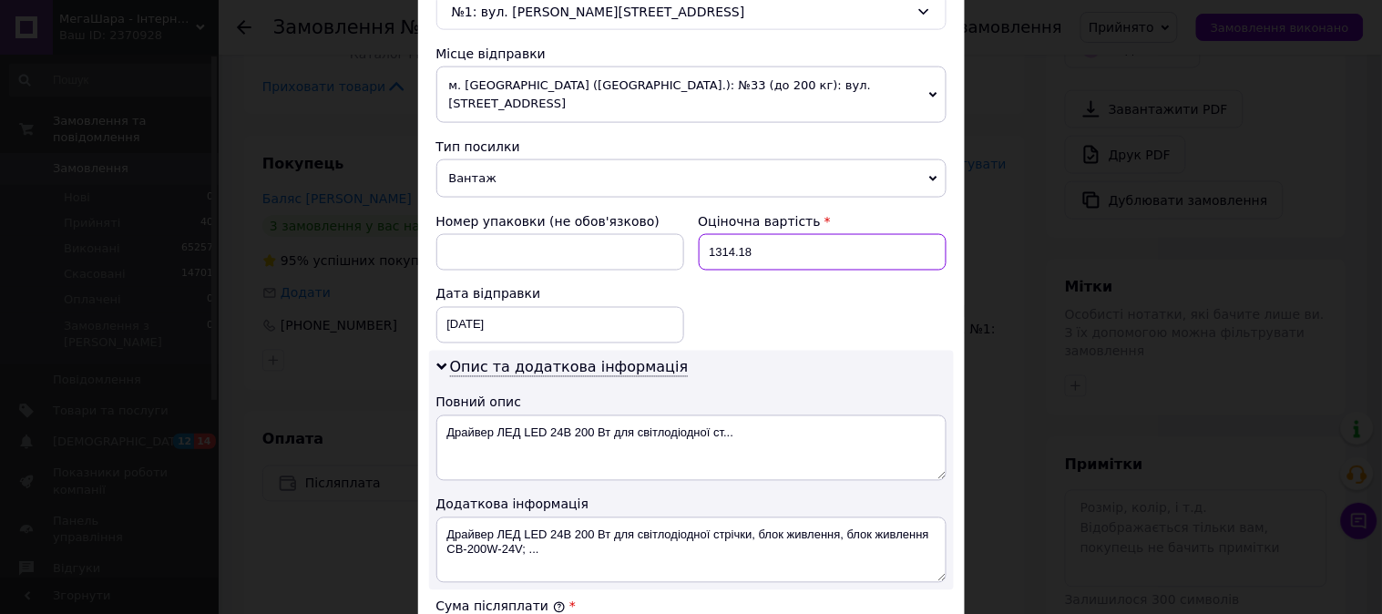
drag, startPoint x: 744, startPoint y: 239, endPoint x: 772, endPoint y: 242, distance: 27.6
click at [772, 242] on input "1314.18" at bounding box center [823, 252] width 248 height 36
click at [771, 242] on input "1314" at bounding box center [823, 252] width 248 height 36
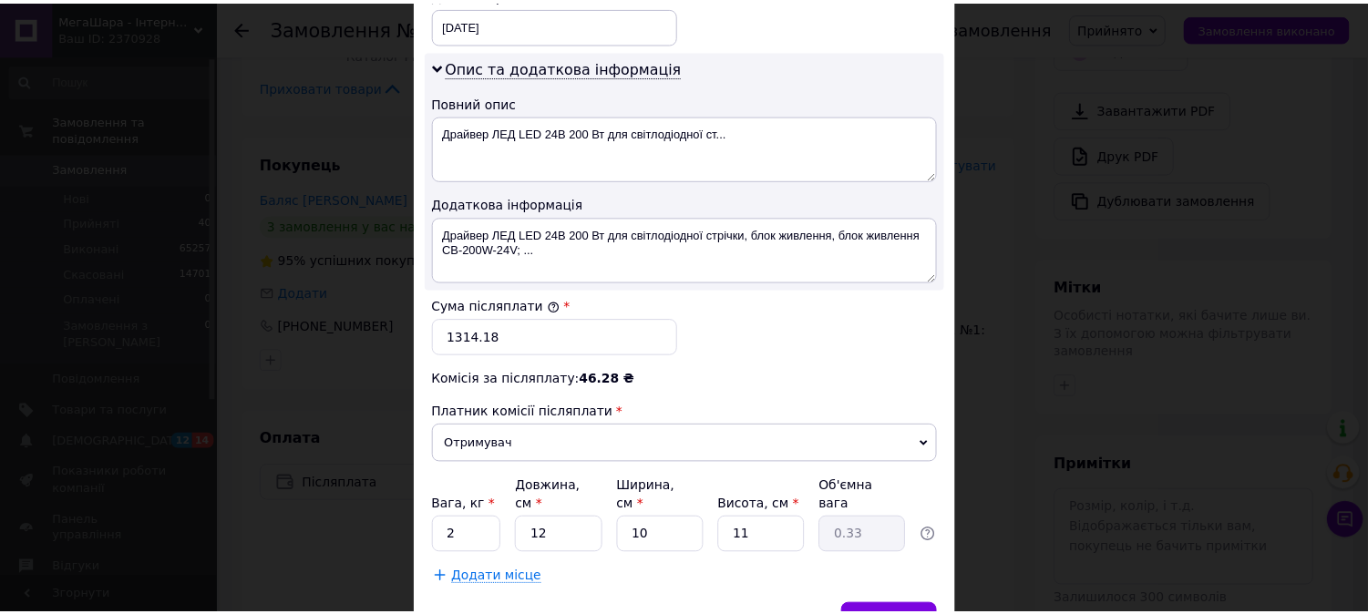
scroll to position [982, 0]
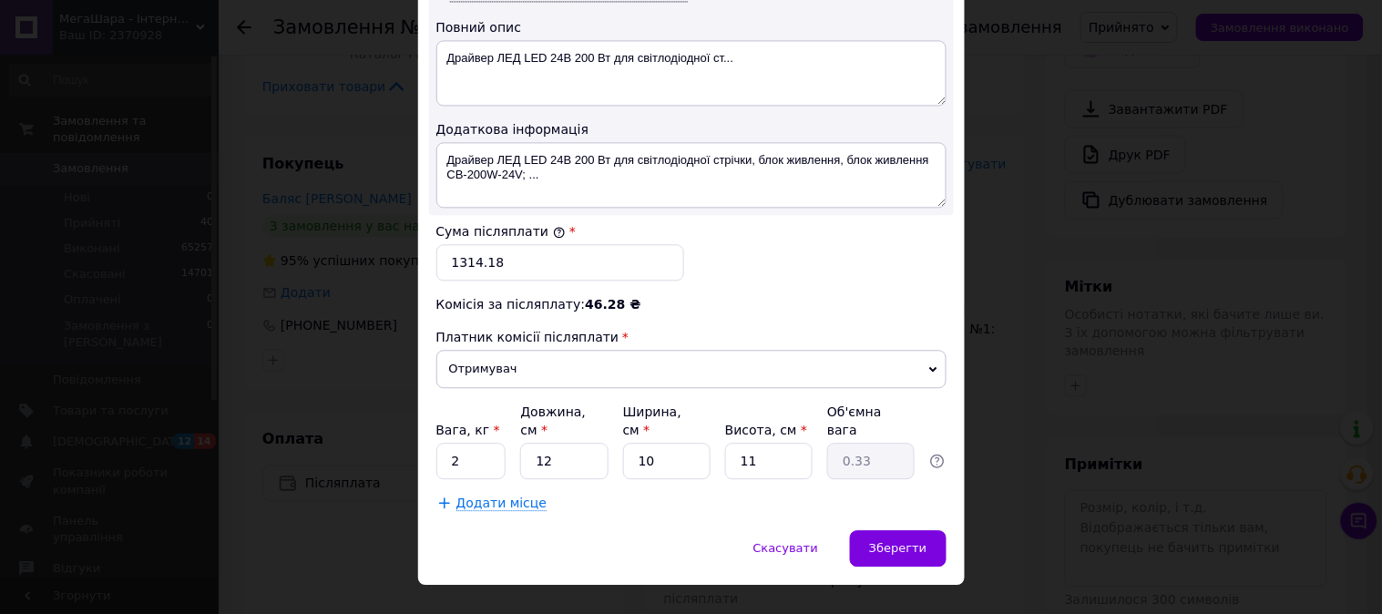
type input "1314"
click at [487, 244] on input "1314.18" at bounding box center [560, 262] width 248 height 36
paste input "text"
type input "1314"
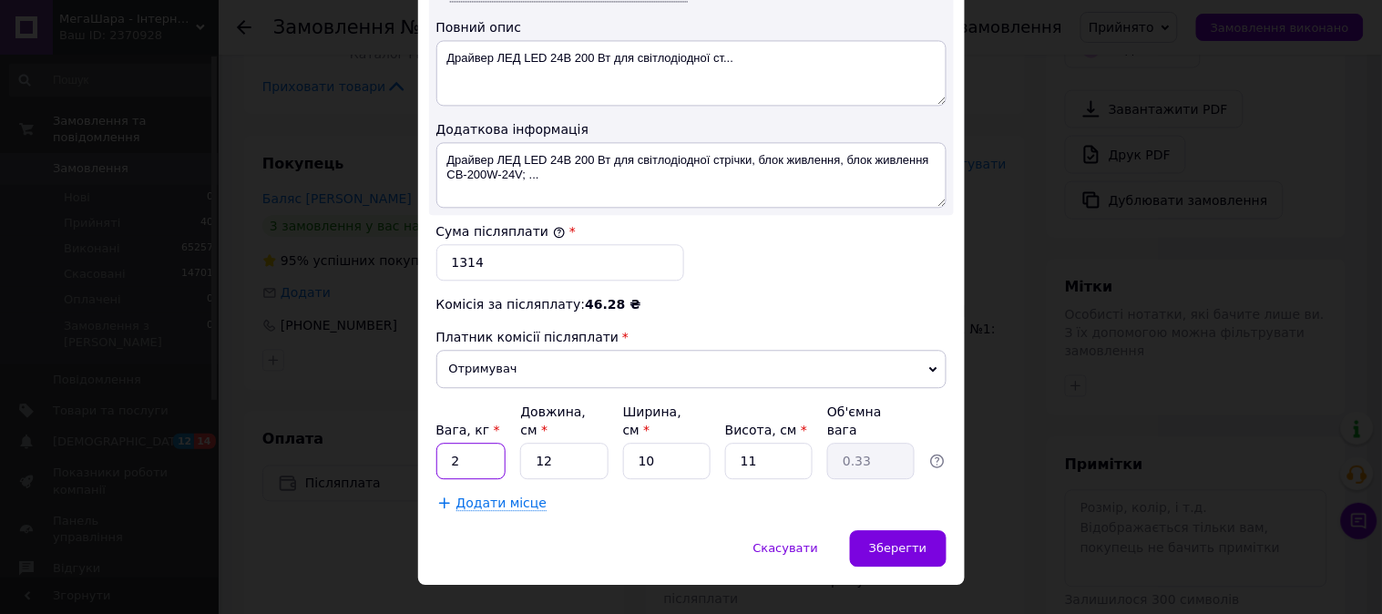
click at [459, 443] on input "2" at bounding box center [471, 461] width 70 height 36
type input "0.5"
click at [902, 541] on span "Зберегти" at bounding box center [897, 548] width 57 height 14
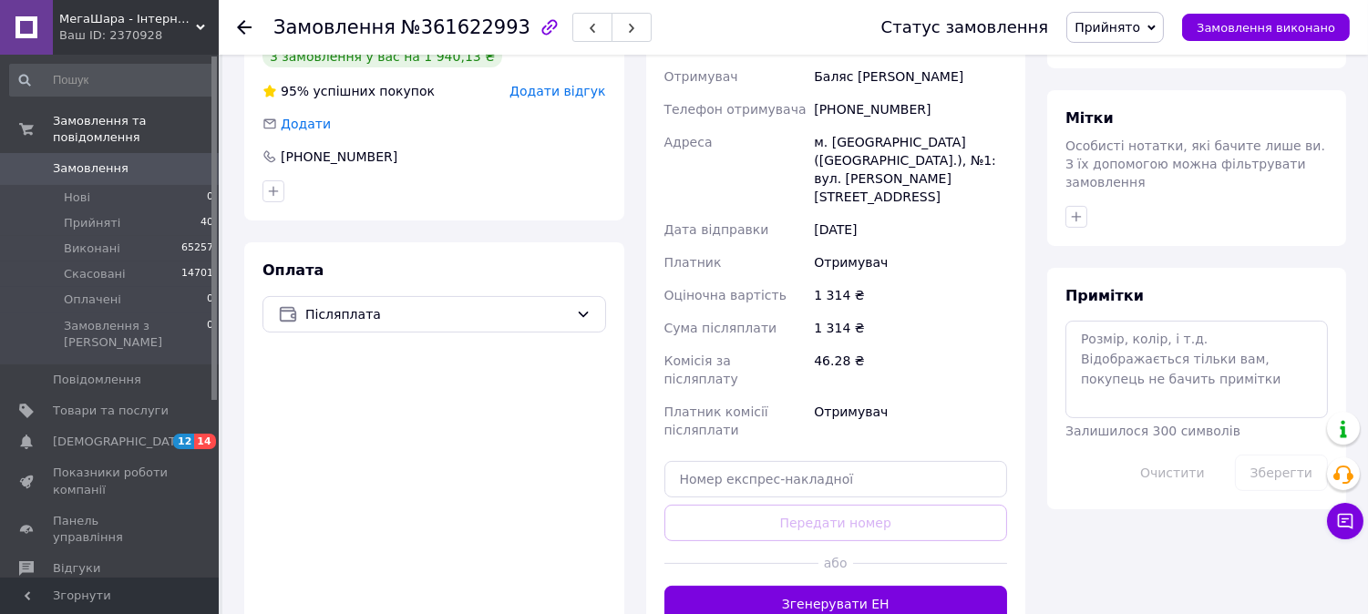
scroll to position [809, 0]
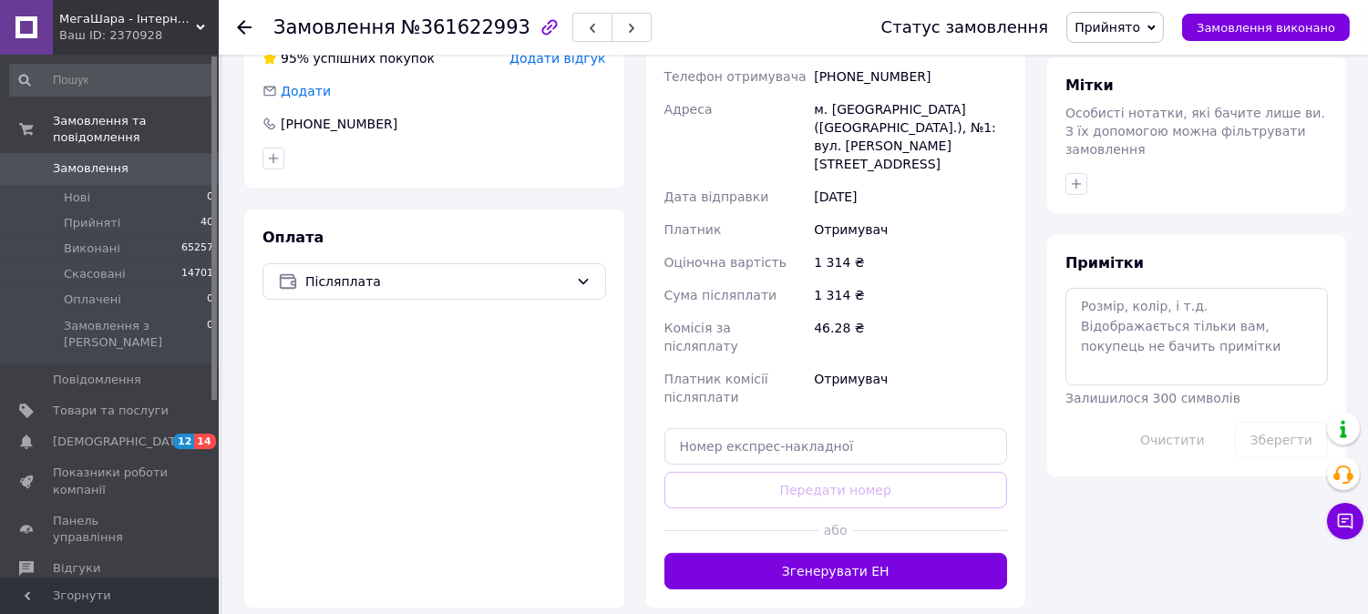
click at [887, 516] on div "Доставка Редагувати Нова Пошта (платна) Отримувач Баляс Алексей Телефон отримув…" at bounding box center [836, 270] width 380 height 674
click at [884, 553] on button "Згенерувати ЕН" at bounding box center [835, 571] width 343 height 36
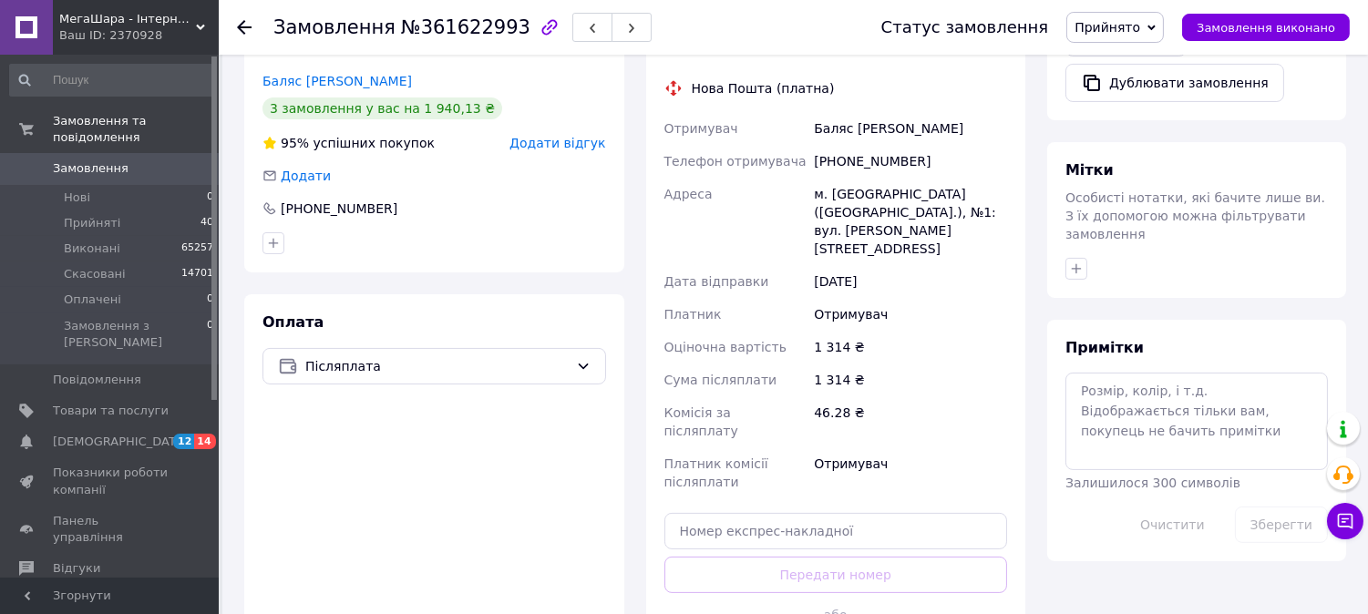
scroll to position [607, 0]
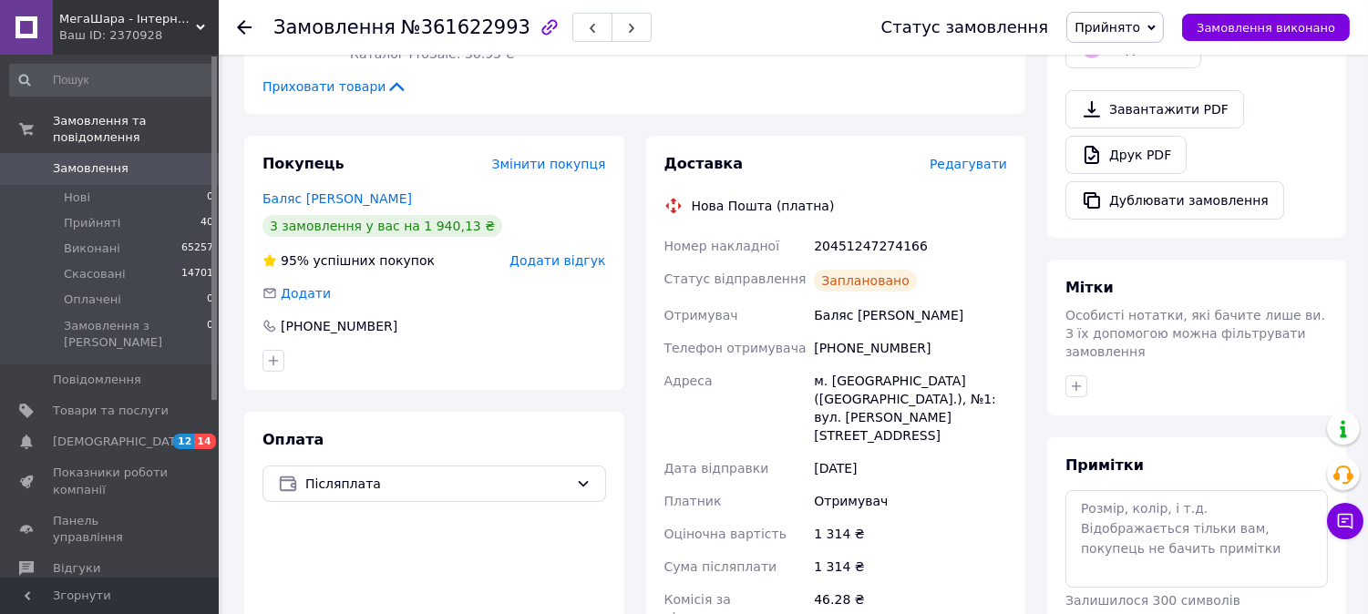
click at [836, 234] on div "20451247274166" at bounding box center [910, 246] width 200 height 33
click at [835, 234] on div "20451247274166" at bounding box center [910, 246] width 200 height 33
copy div "20451247274166"
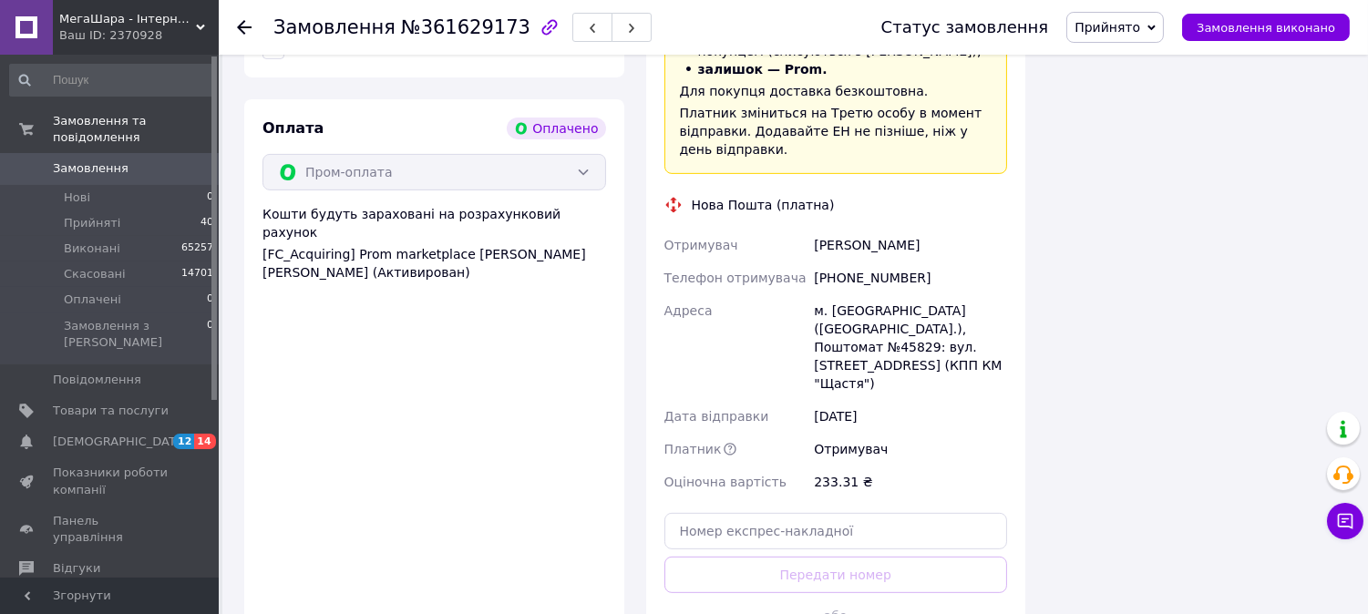
scroll to position [1417, 0]
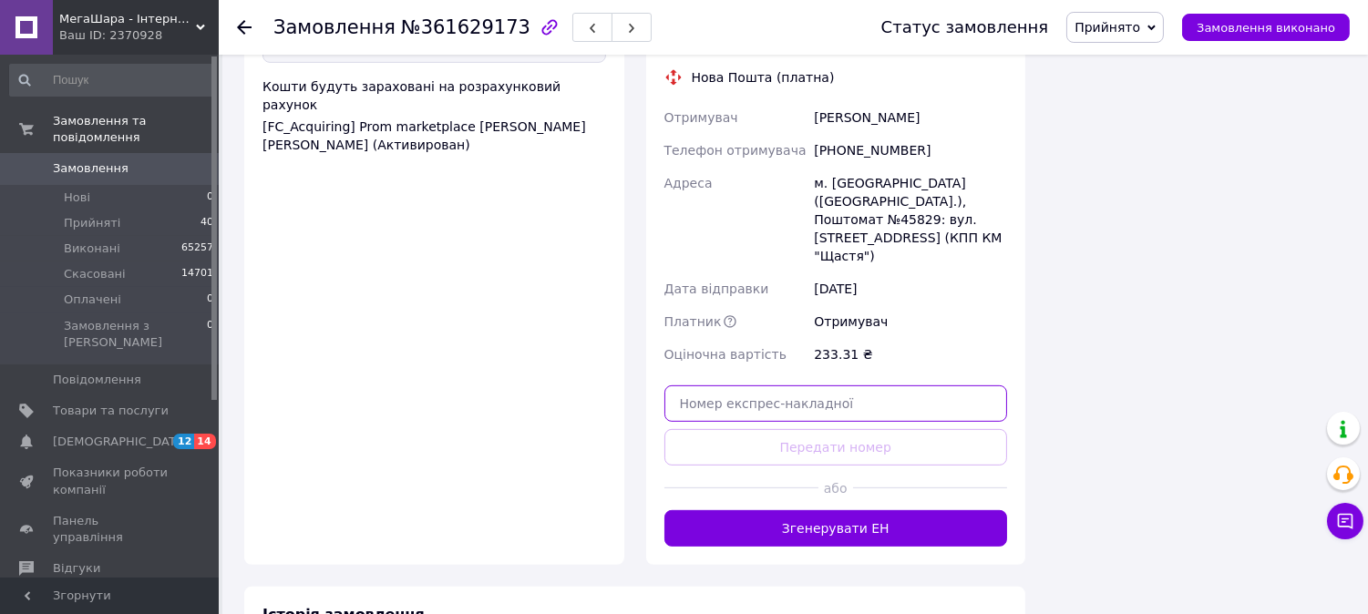
click at [829, 385] on input "text" at bounding box center [835, 403] width 343 height 36
paste input "20451247276148"
type input "20451247276148"
click at [844, 429] on button "Передати номер" at bounding box center [835, 447] width 343 height 36
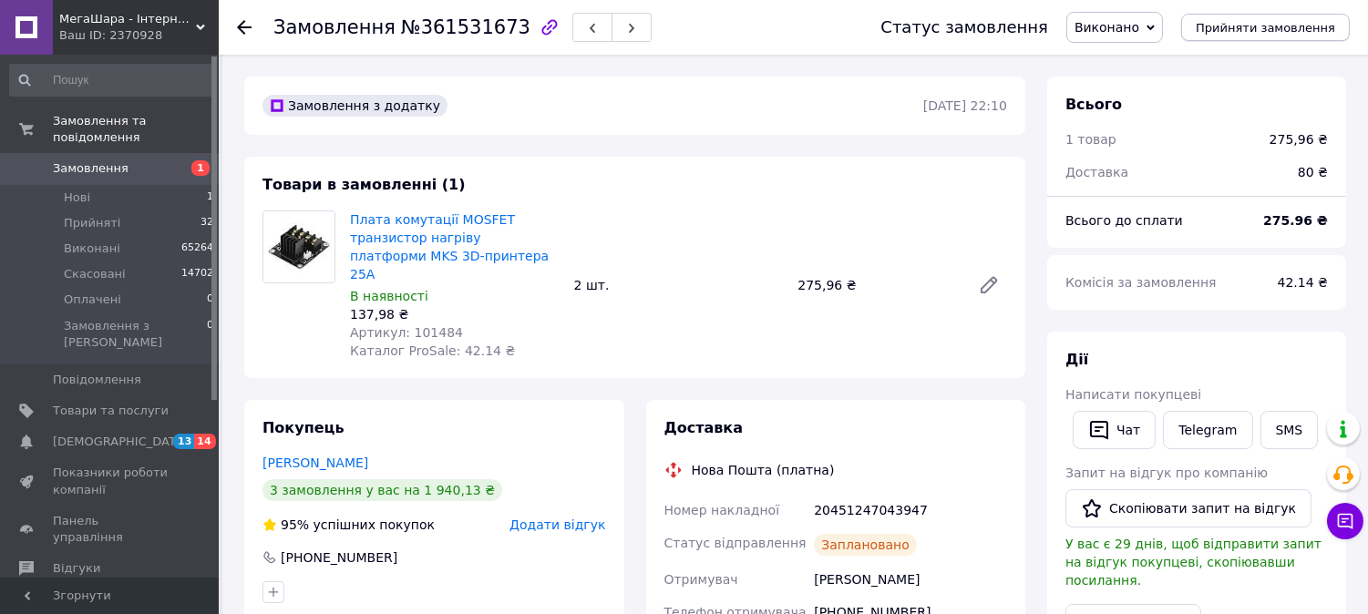
click at [1331, 29] on span "Прийняти замовлення" at bounding box center [1264, 28] width 139 height 14
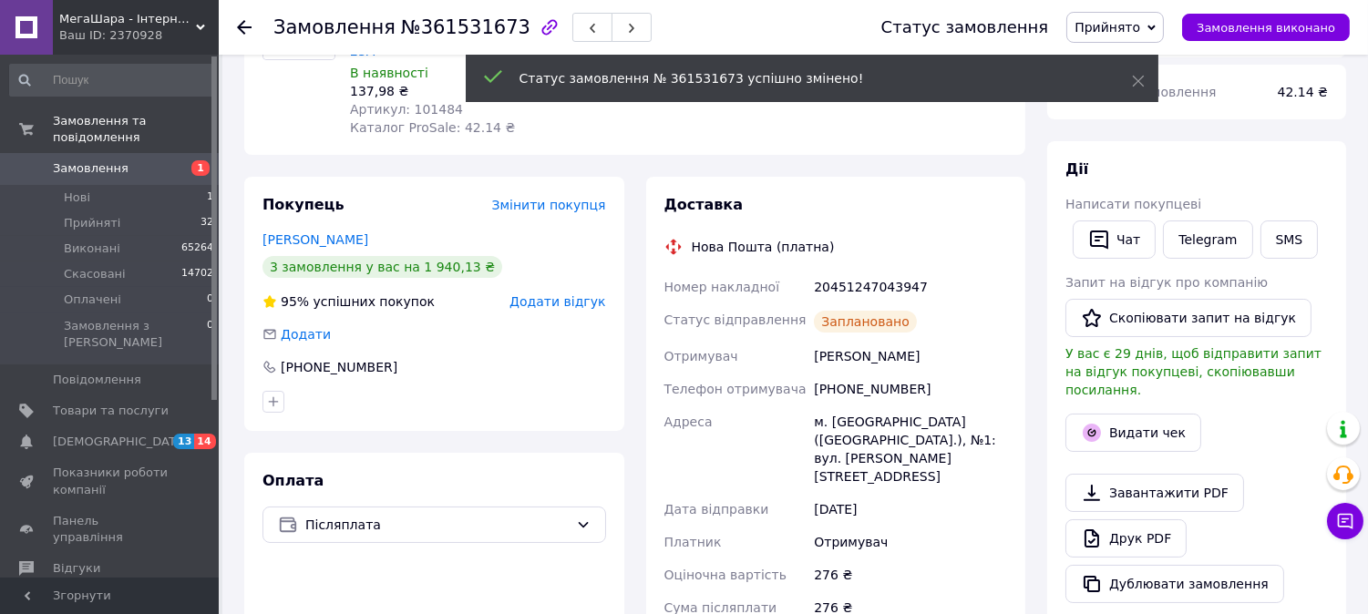
scroll to position [202, 0]
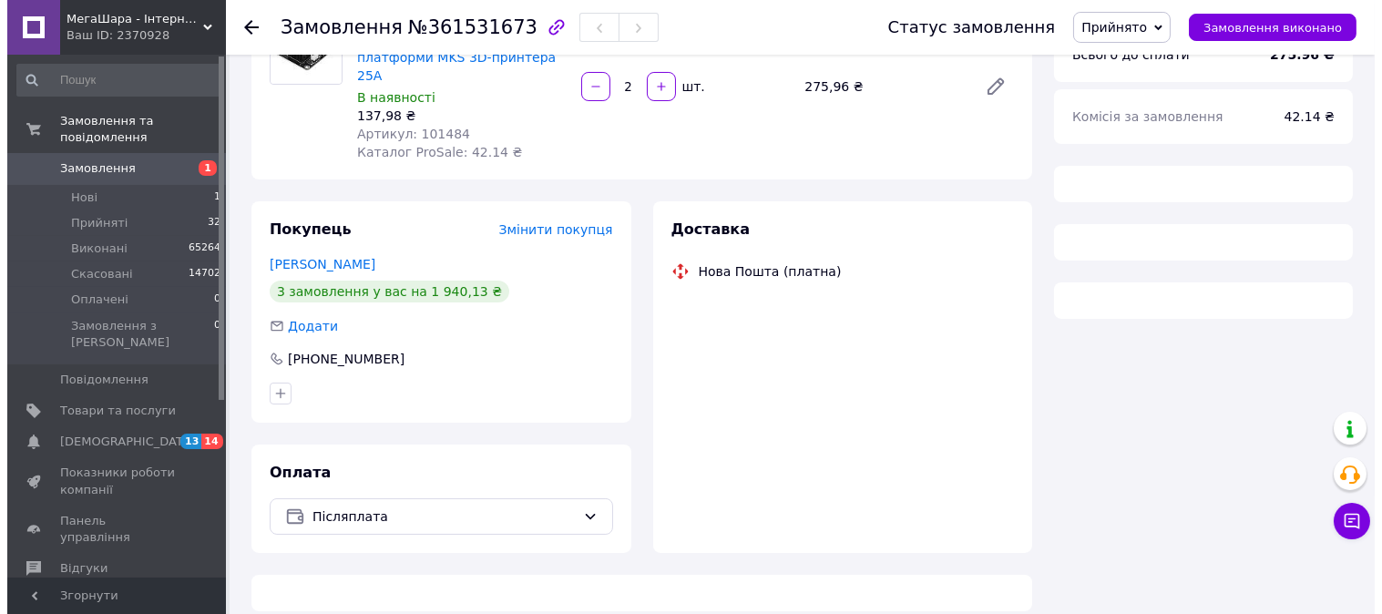
scroll to position [202, 0]
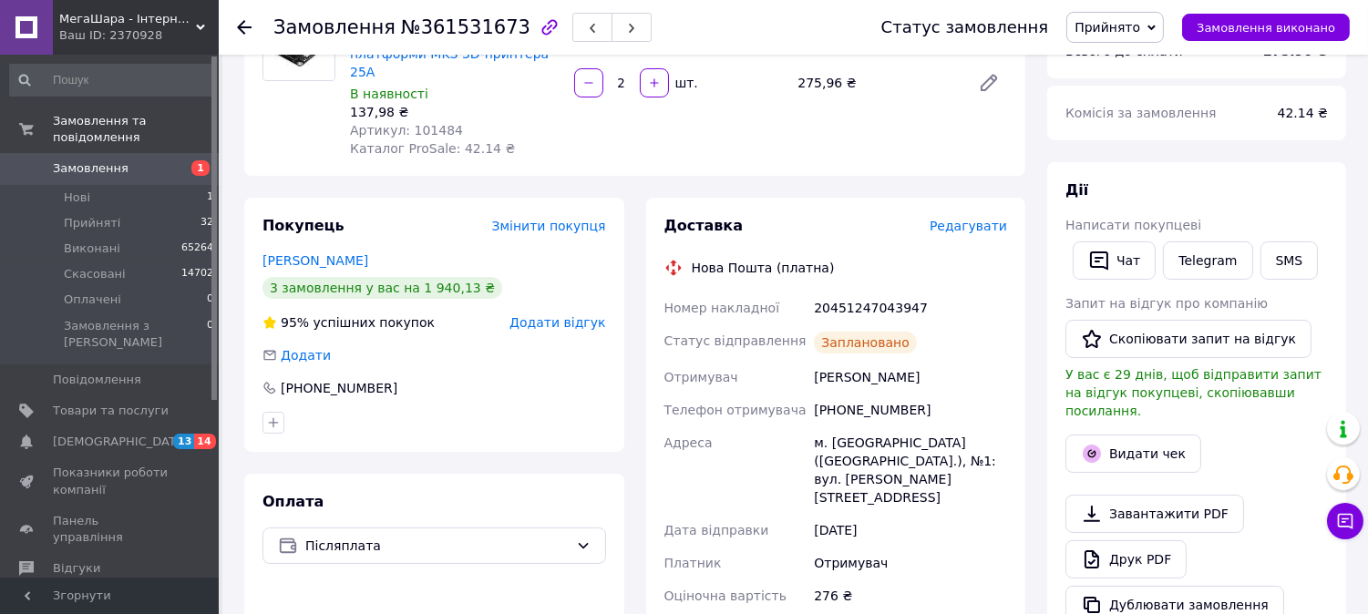
click at [981, 219] on span "Редагувати" at bounding box center [967, 226] width 77 height 15
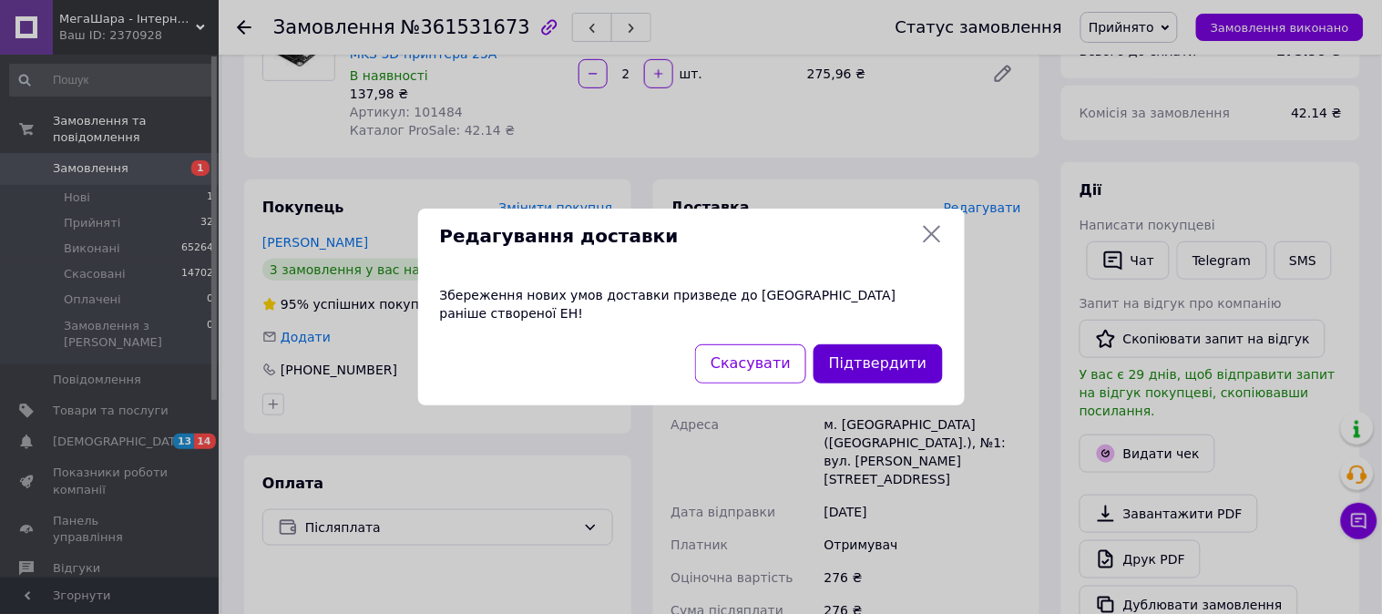
click at [918, 359] on button "Підтвердити" at bounding box center [878, 363] width 128 height 39
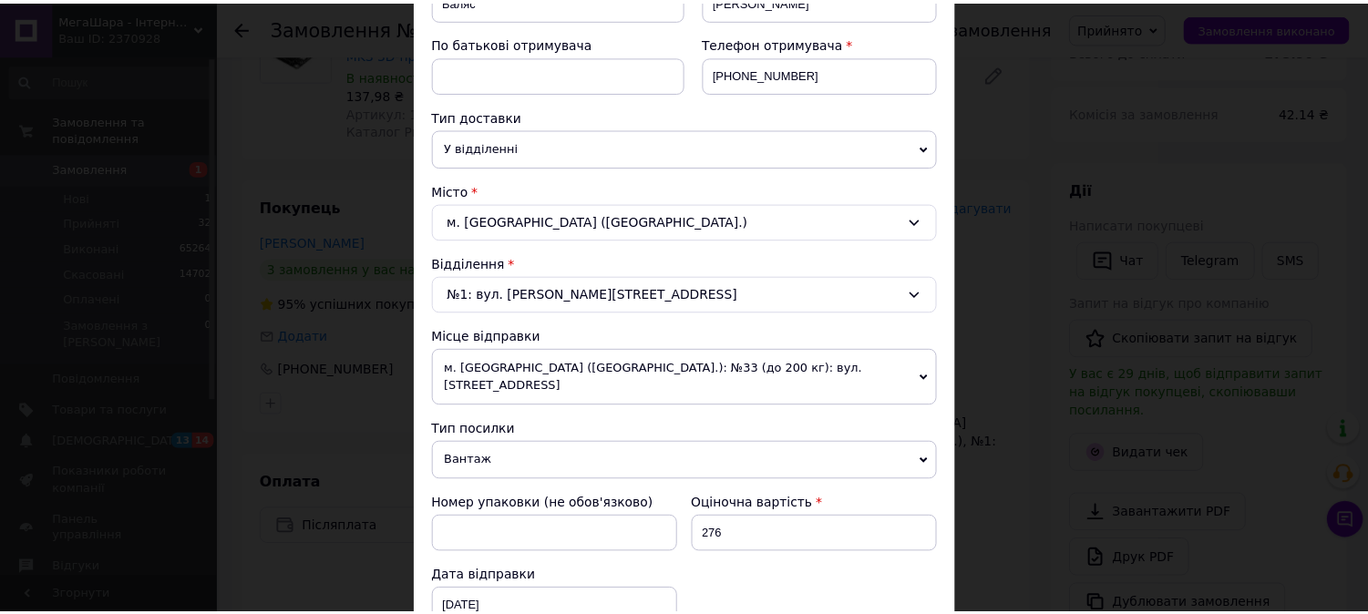
scroll to position [708, 0]
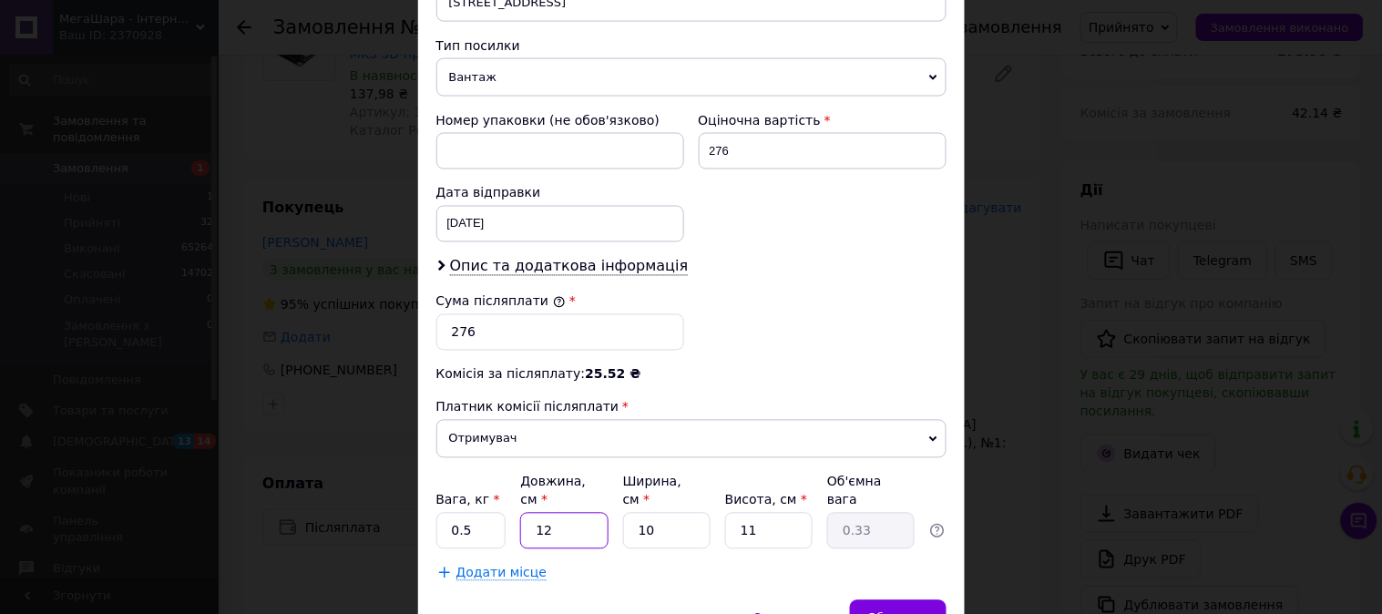
click at [559, 513] on input "12" at bounding box center [563, 531] width 87 height 36
type input "1"
type input "0.1"
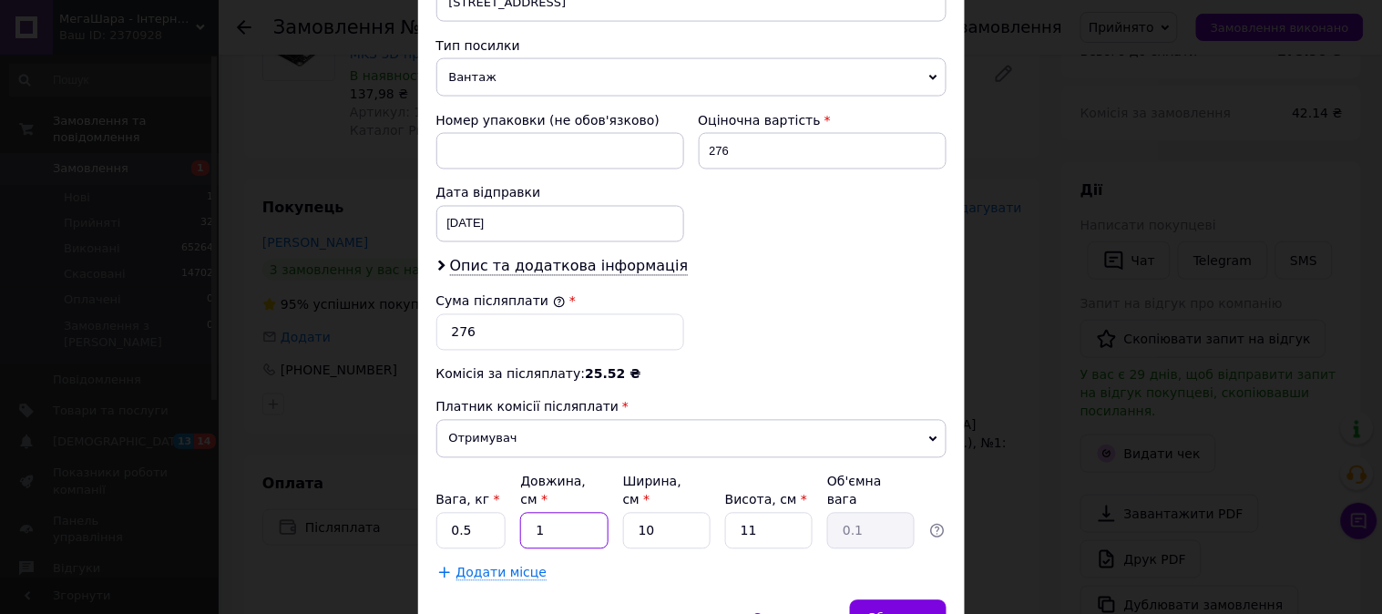
type input "11"
type input "0.3"
type input "11"
click at [661, 513] on input "10" at bounding box center [666, 531] width 87 height 36
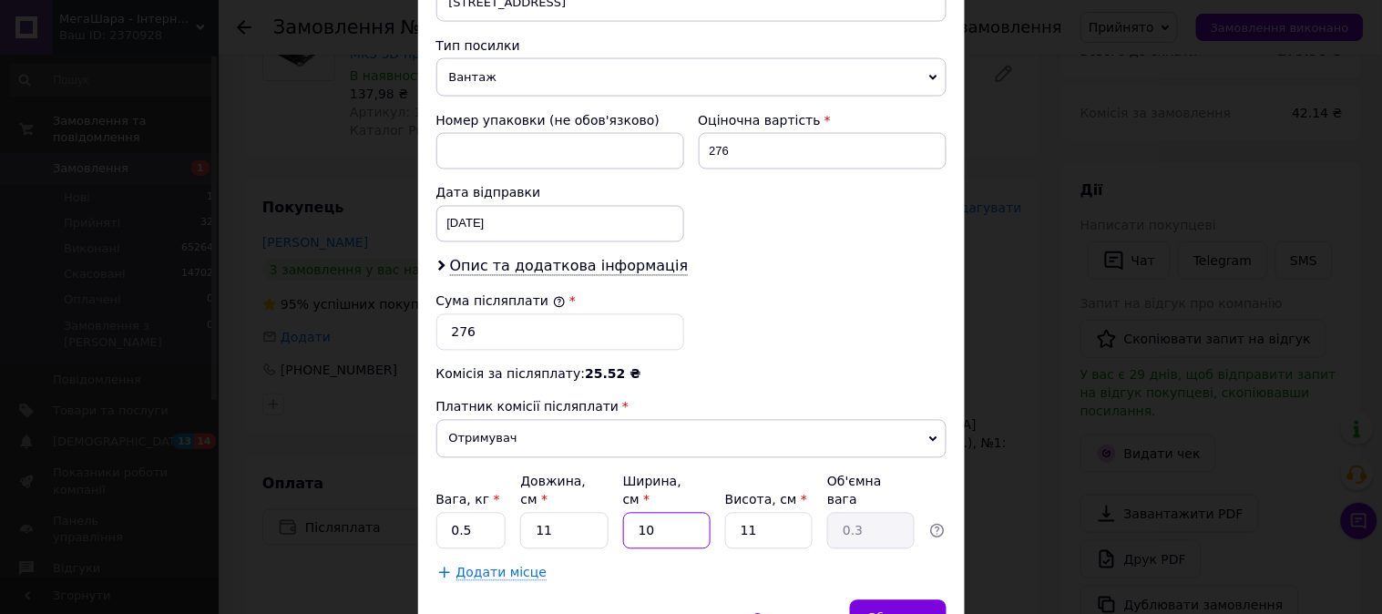
type input "1"
type input "0.1"
type input "12"
type input "0.36"
type input "12"
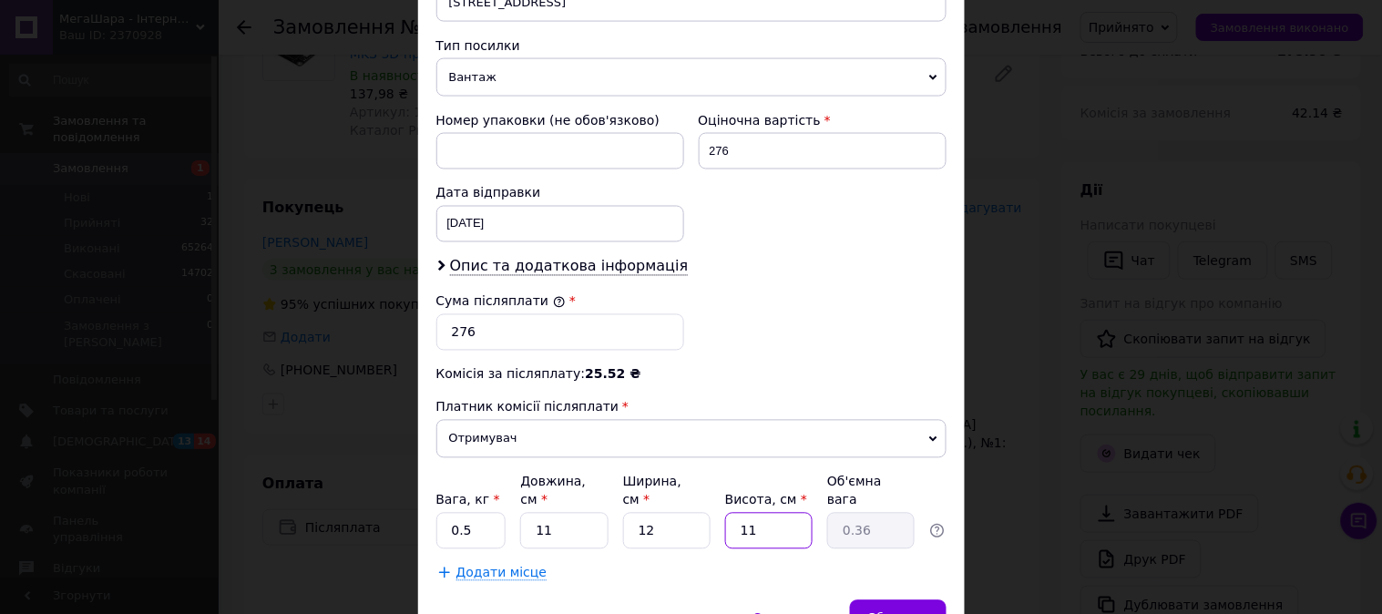
click at [797, 513] on input "11" at bounding box center [768, 531] width 87 height 36
type input "1"
type input "0.1"
type input "10"
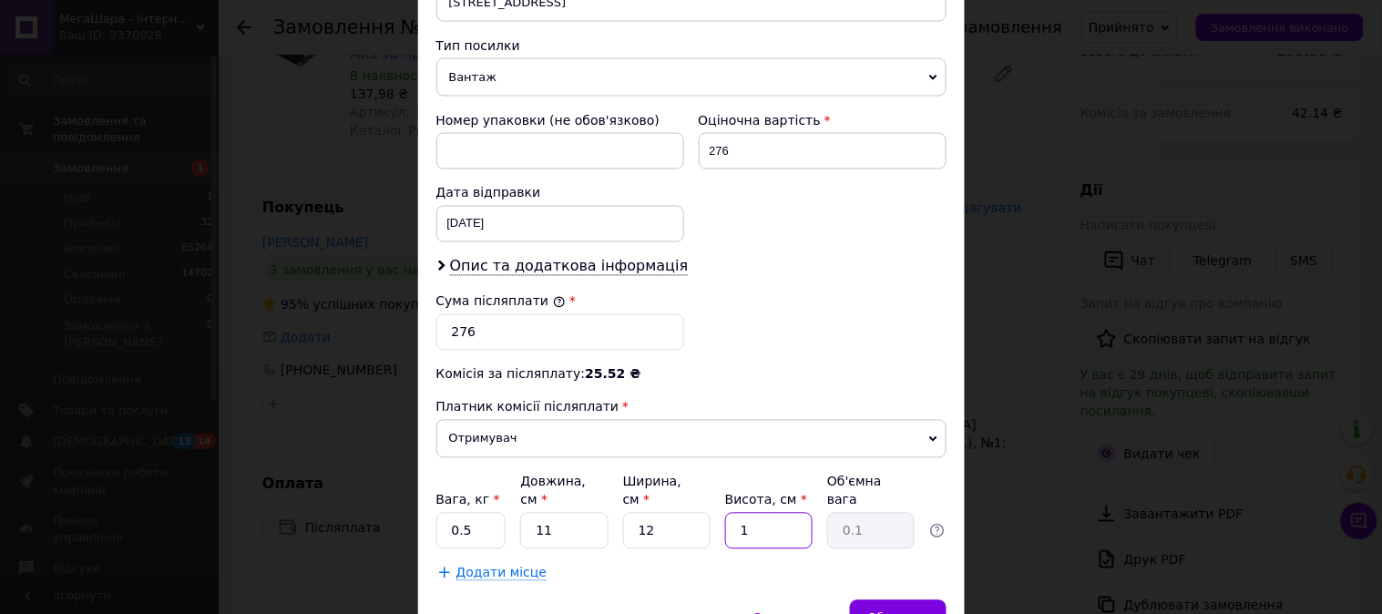
type input "0.33"
type input "10"
click at [905, 611] on span "Зберегти" at bounding box center [897, 618] width 57 height 14
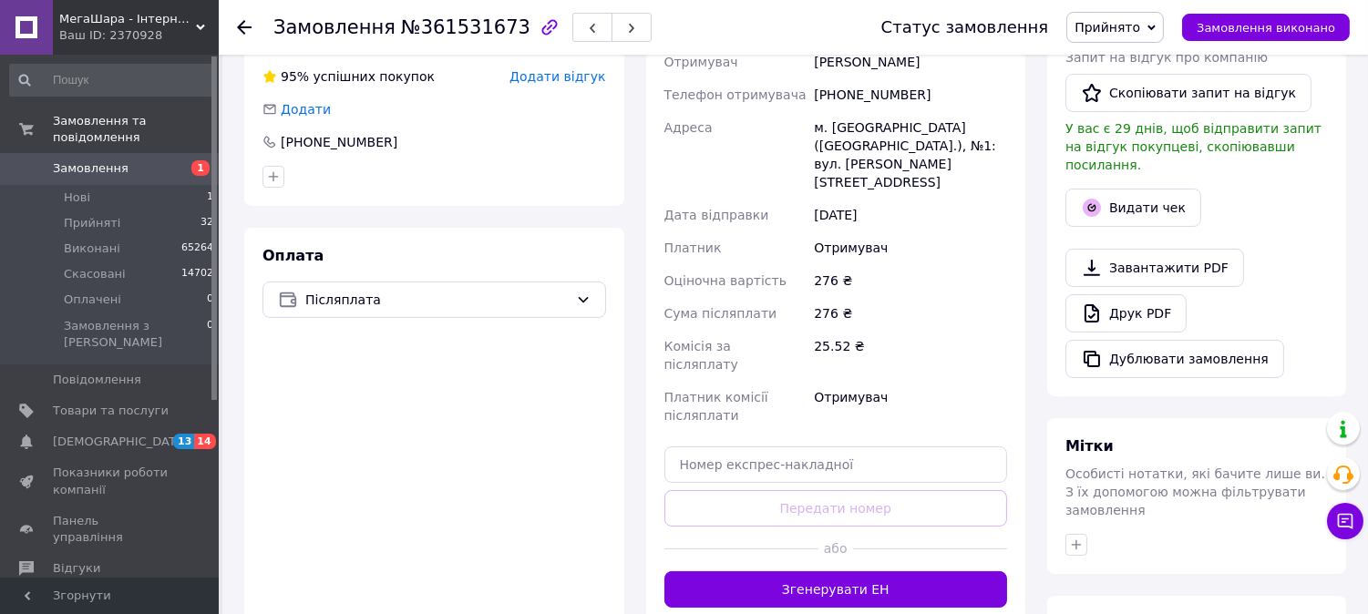
scroll to position [607, 0]
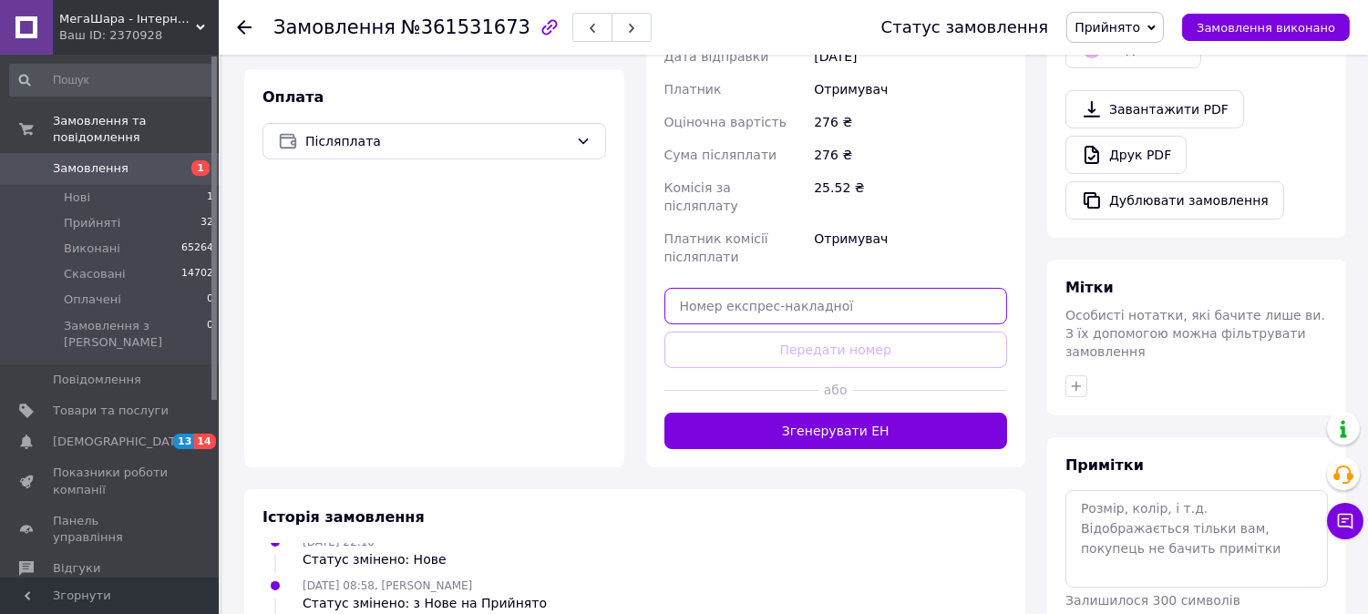
click at [798, 288] on input "text" at bounding box center [835, 306] width 343 height 36
paste input "20451247274166"
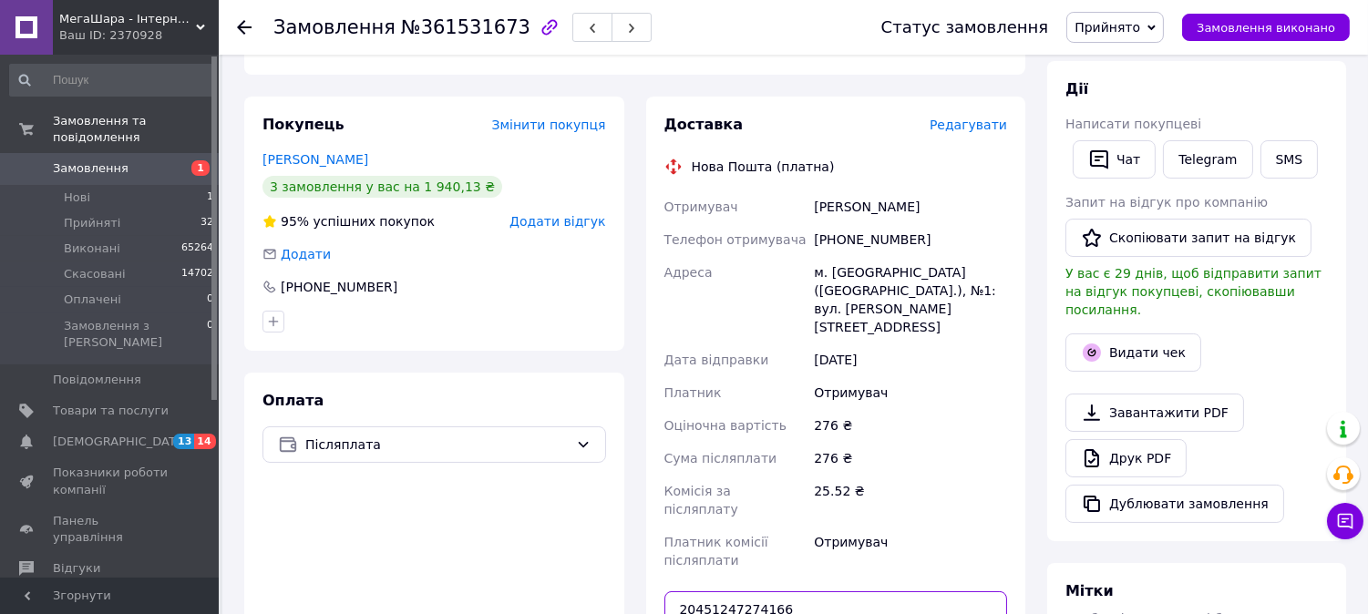
scroll to position [405, 0]
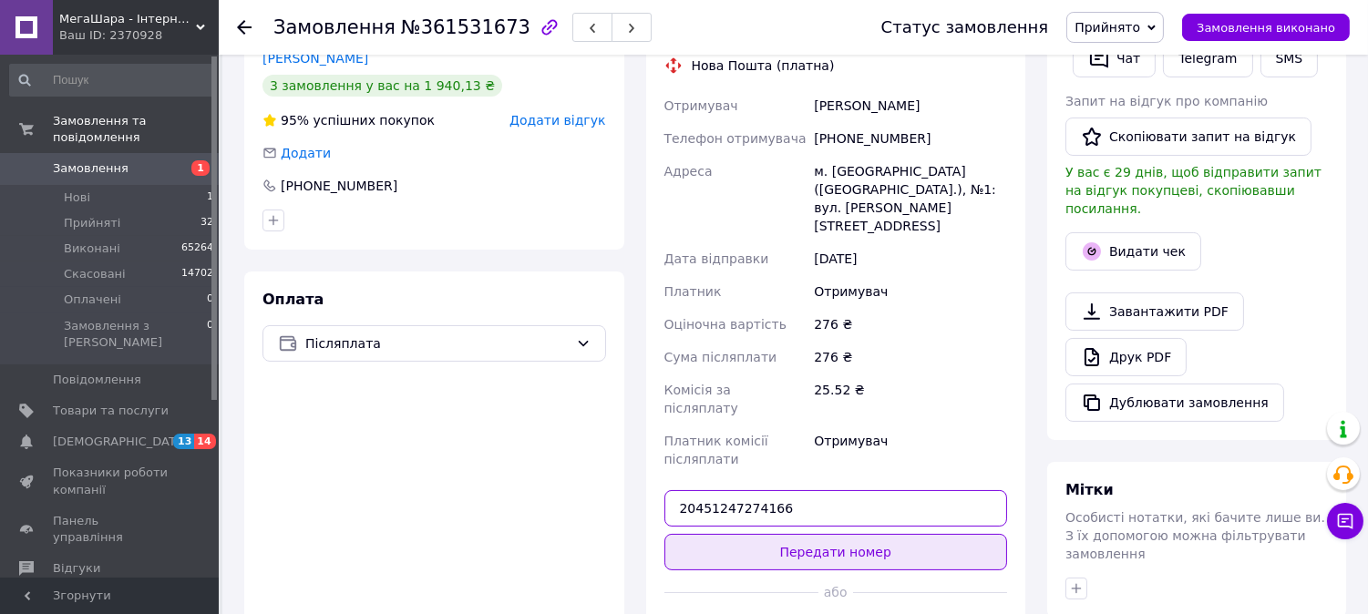
type input "20451247274166"
click at [773, 534] on button "Передати номер" at bounding box center [835, 552] width 343 height 36
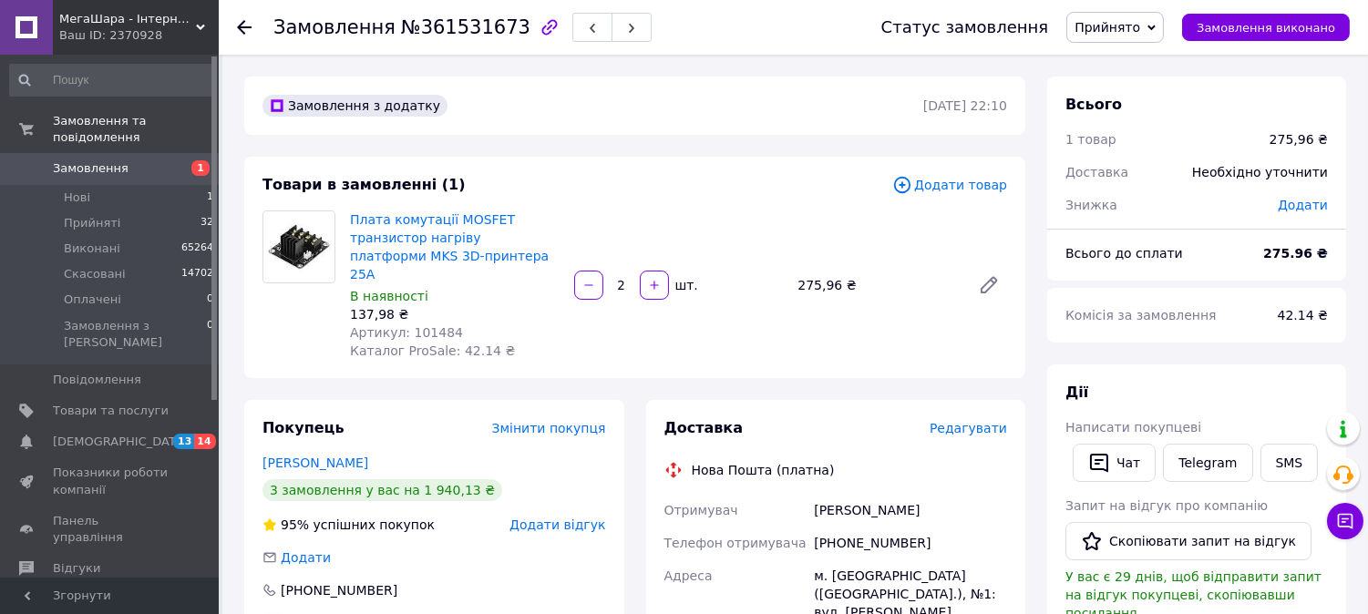
scroll to position [607, 0]
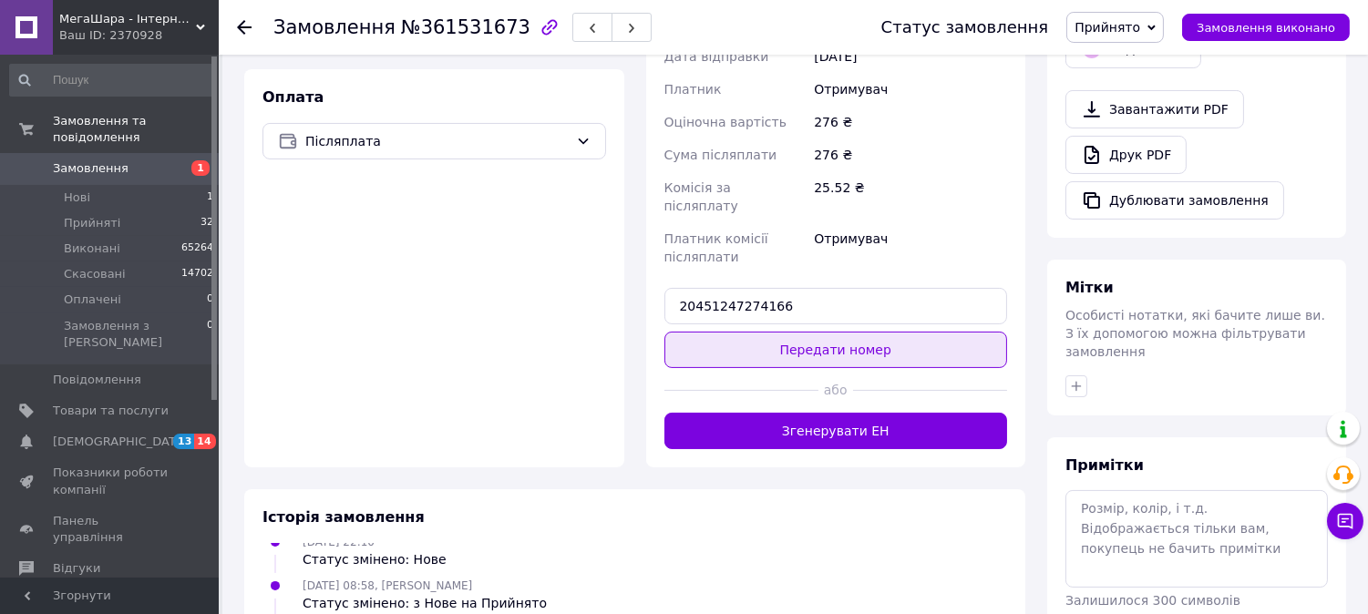
click at [903, 332] on button "Передати номер" at bounding box center [835, 350] width 343 height 36
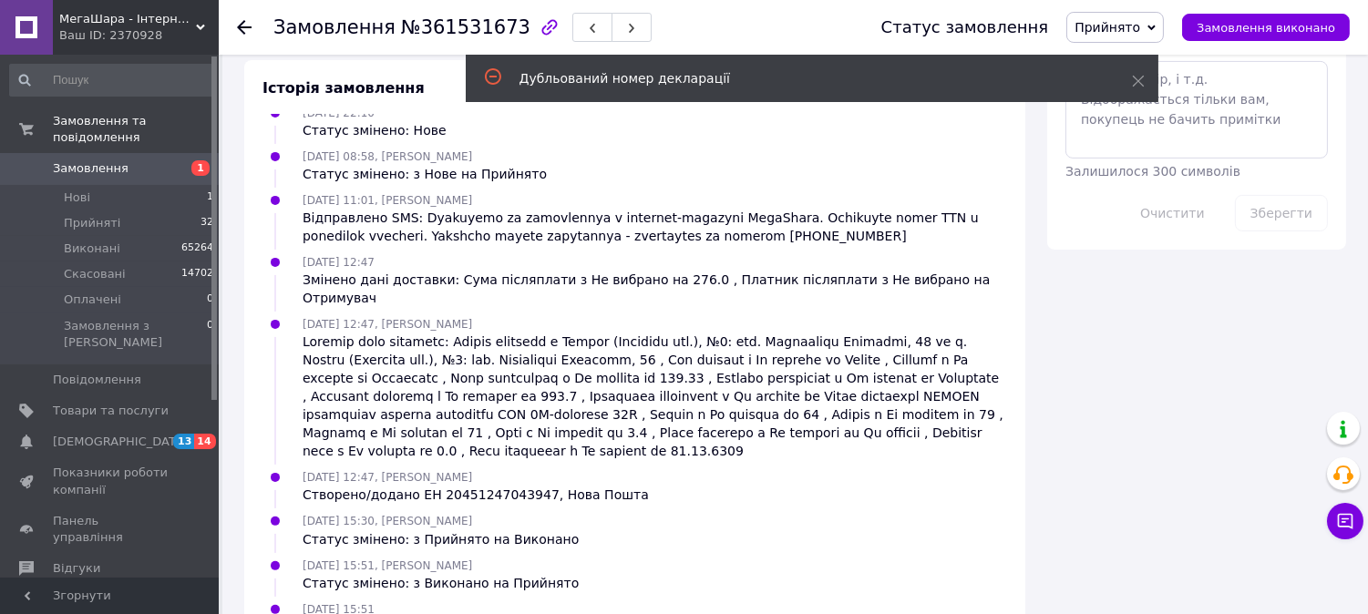
scroll to position [1049, 0]
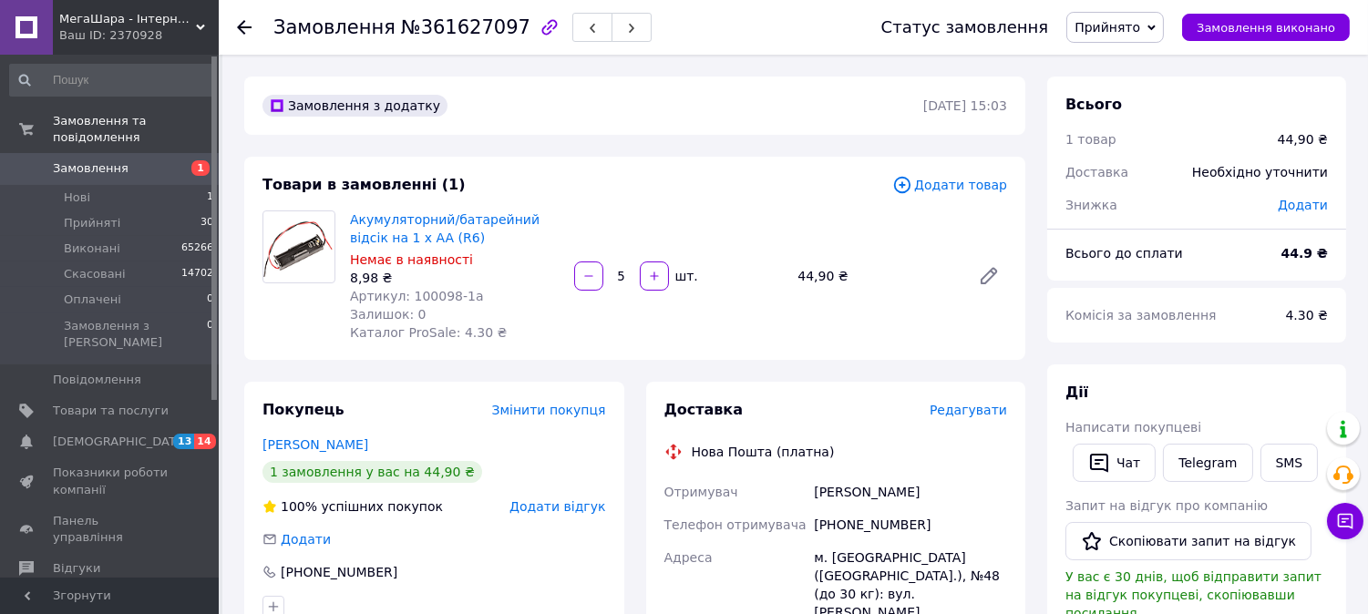
click at [978, 412] on span "Редагувати" at bounding box center [967, 410] width 77 height 15
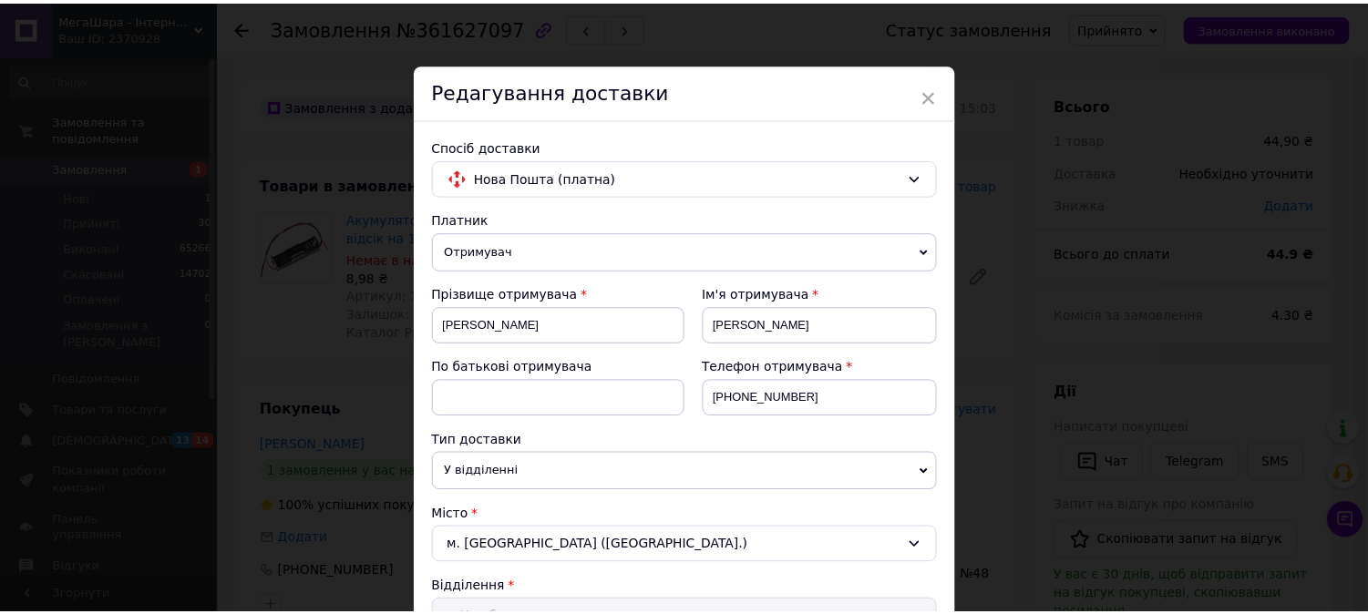
scroll to position [708, 0]
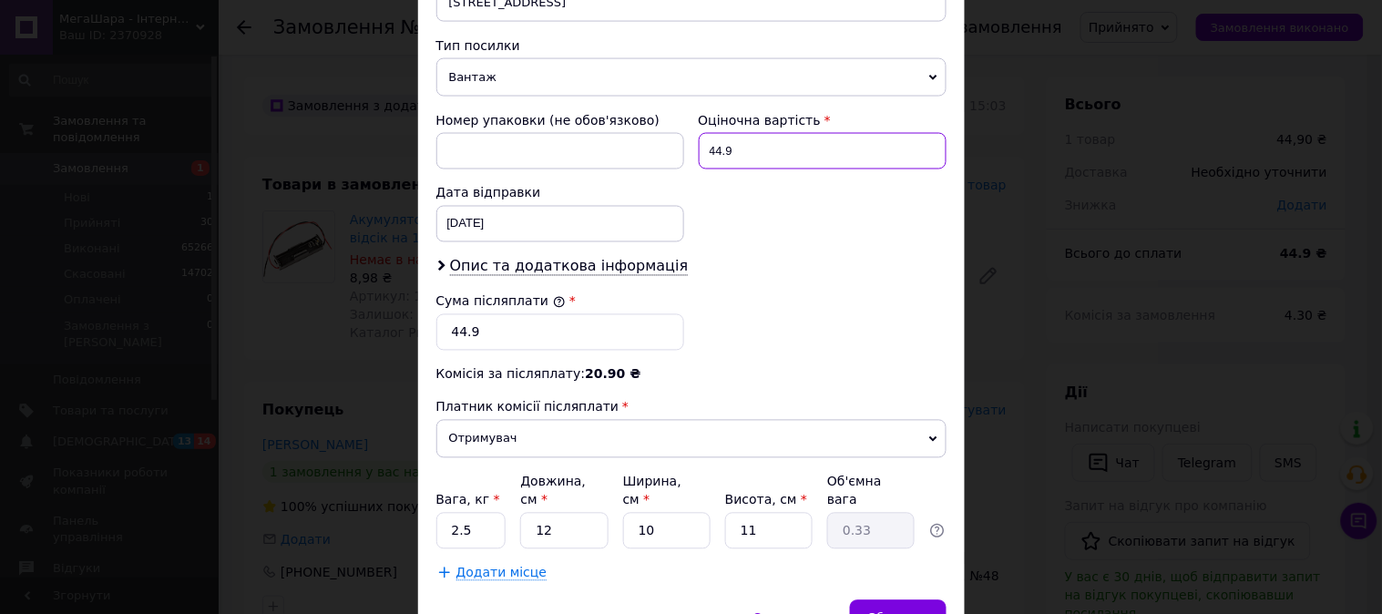
drag, startPoint x: 713, startPoint y: 128, endPoint x: 735, endPoint y: 120, distance: 23.1
click at [735, 133] on input "44.9" at bounding box center [823, 151] width 248 height 36
click at [736, 133] on input "45" at bounding box center [823, 151] width 248 height 36
type input "45"
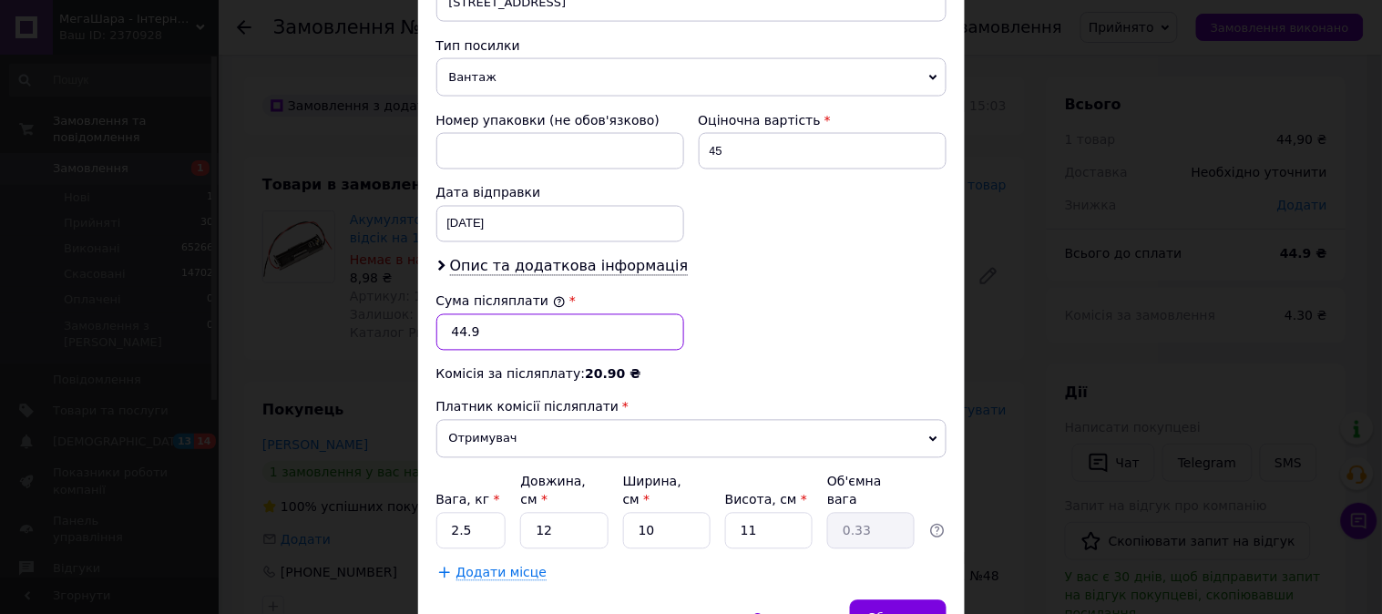
click at [486, 330] on input "44.9" at bounding box center [560, 332] width 248 height 36
paste input "5"
type input "45"
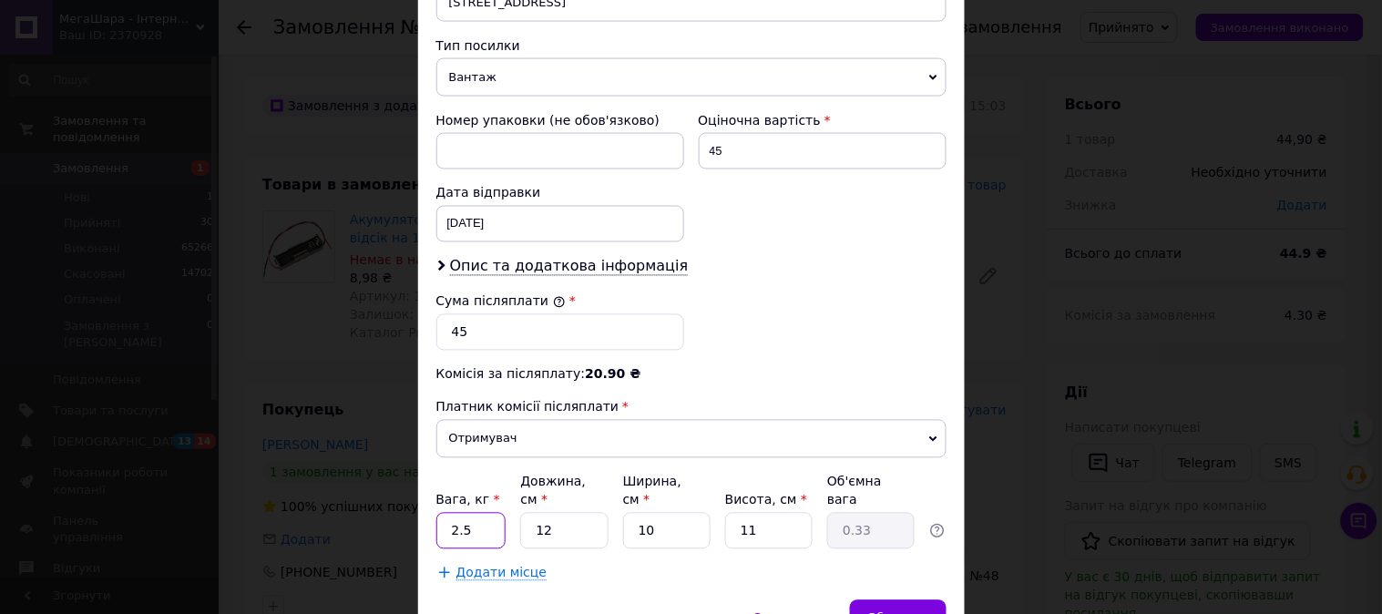
click at [448, 513] on input "2.5" at bounding box center [471, 531] width 70 height 36
drag, startPoint x: 452, startPoint y: 502, endPoint x: 438, endPoint y: 507, distance: 14.4
click at [438, 513] on input "2.5" at bounding box center [471, 531] width 70 height 36
click at [444, 513] on input "2.5" at bounding box center [471, 531] width 70 height 36
click at [476, 513] on input "2.5" at bounding box center [471, 531] width 70 height 36
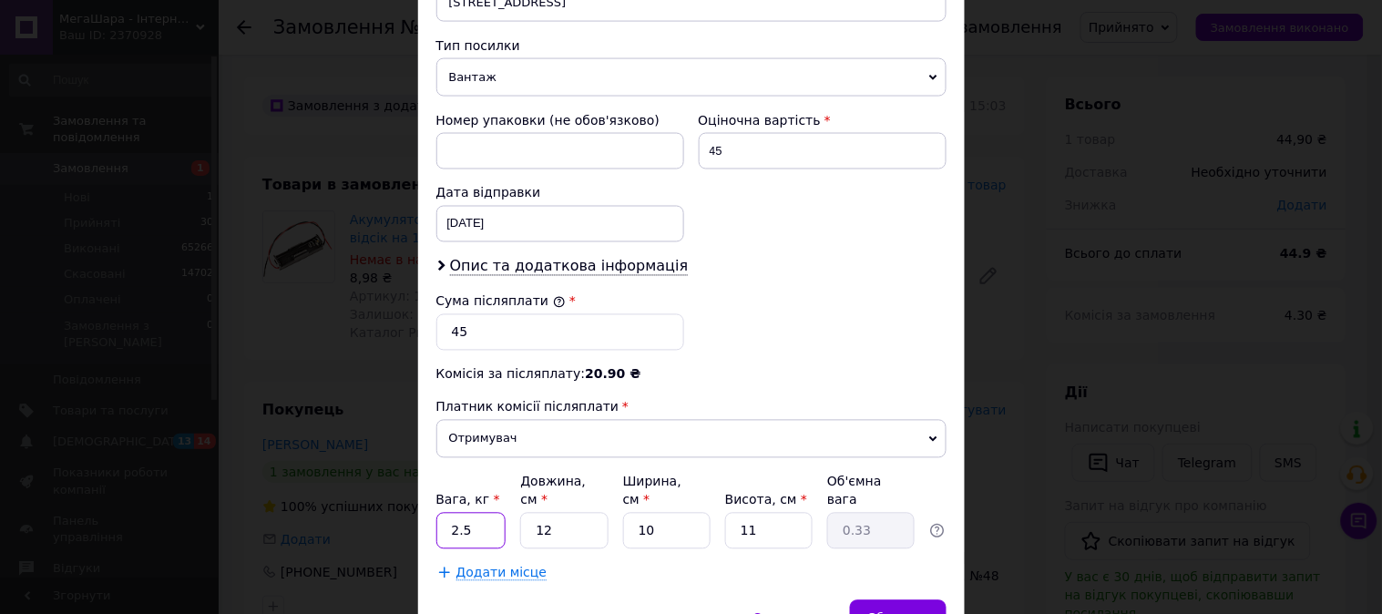
click at [445, 513] on input "2.5" at bounding box center [471, 531] width 70 height 36
type input "0.5"
click at [898, 611] on span "Зберегти" at bounding box center [897, 618] width 57 height 14
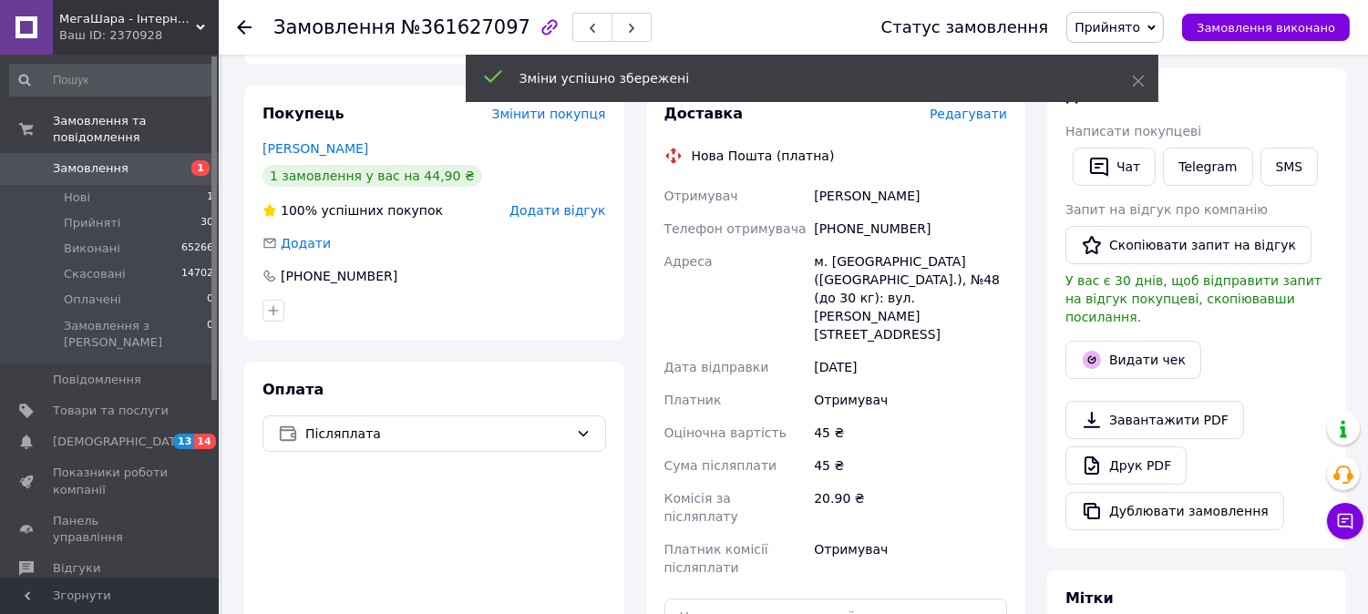
scroll to position [506, 0]
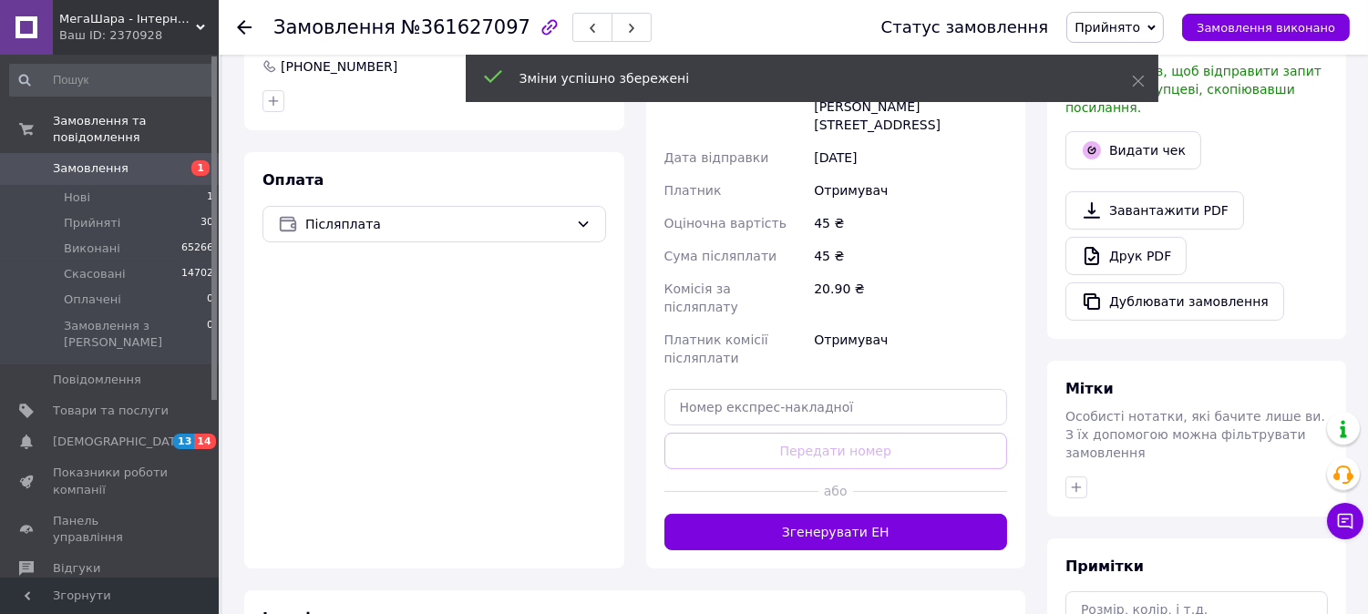
click at [763, 477] on div "Доставка Редагувати Нова Пошта (платна) Отримувач Куций Юрій Телефон отримувача…" at bounding box center [836, 222] width 380 height 692
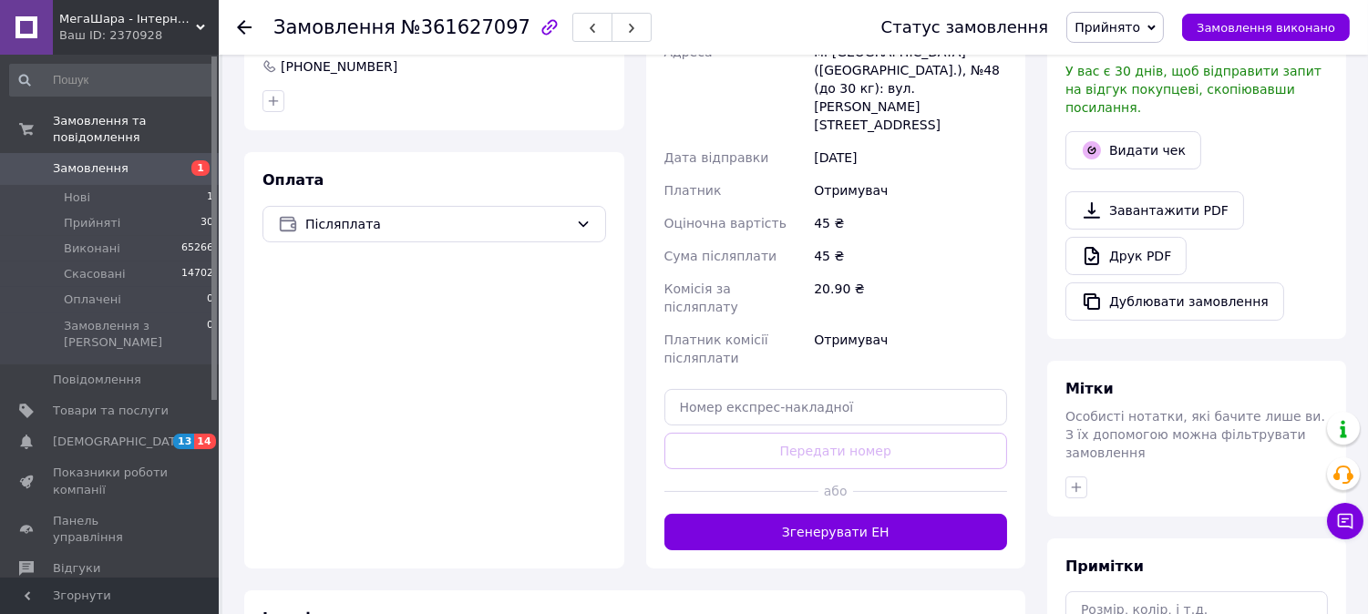
click at [788, 469] on div at bounding box center [741, 491] width 154 height 45
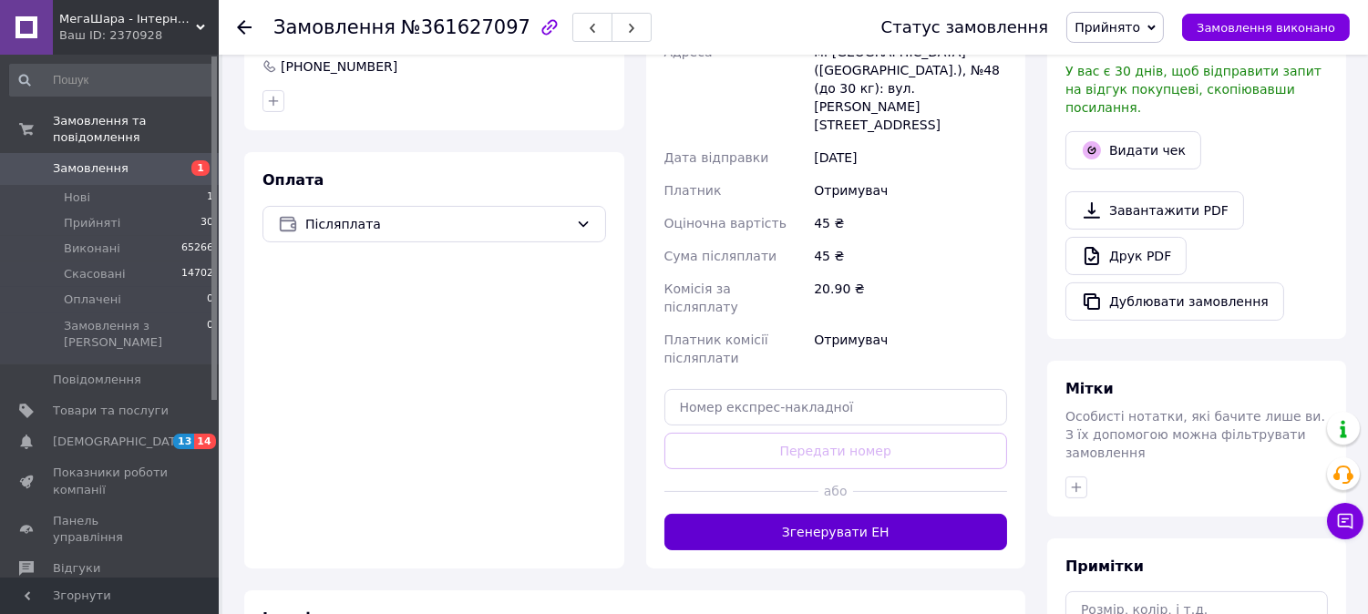
click at [793, 514] on button "Згенерувати ЕН" at bounding box center [835, 532] width 343 height 36
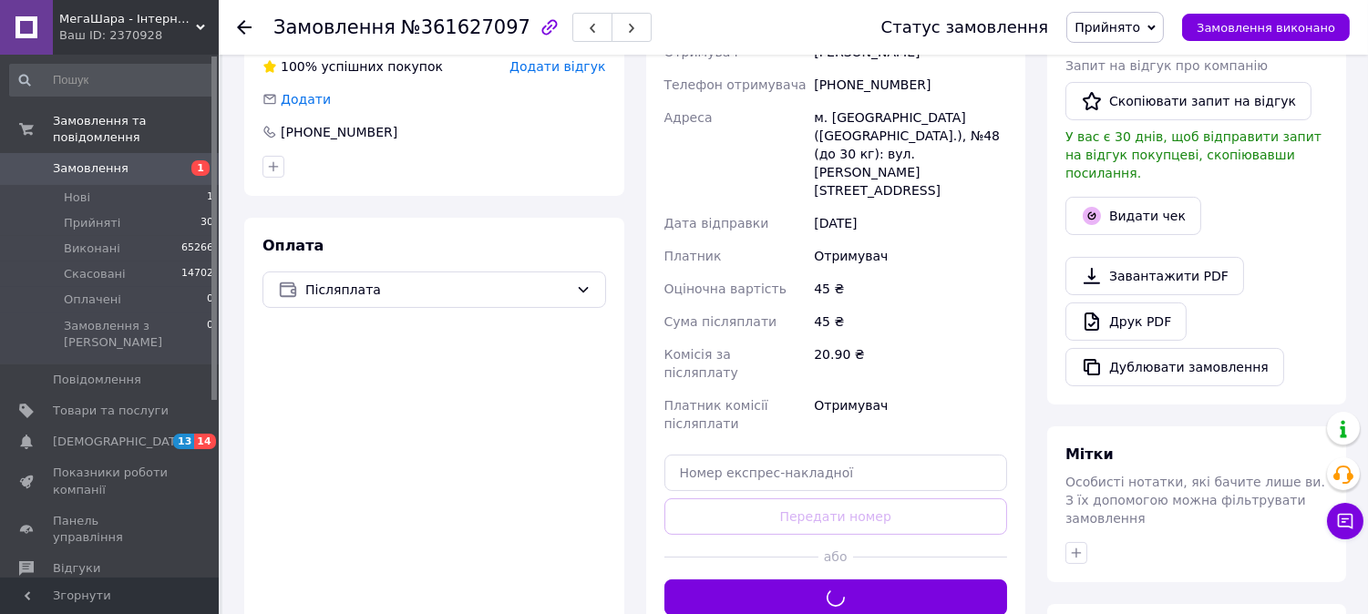
scroll to position [303, 0]
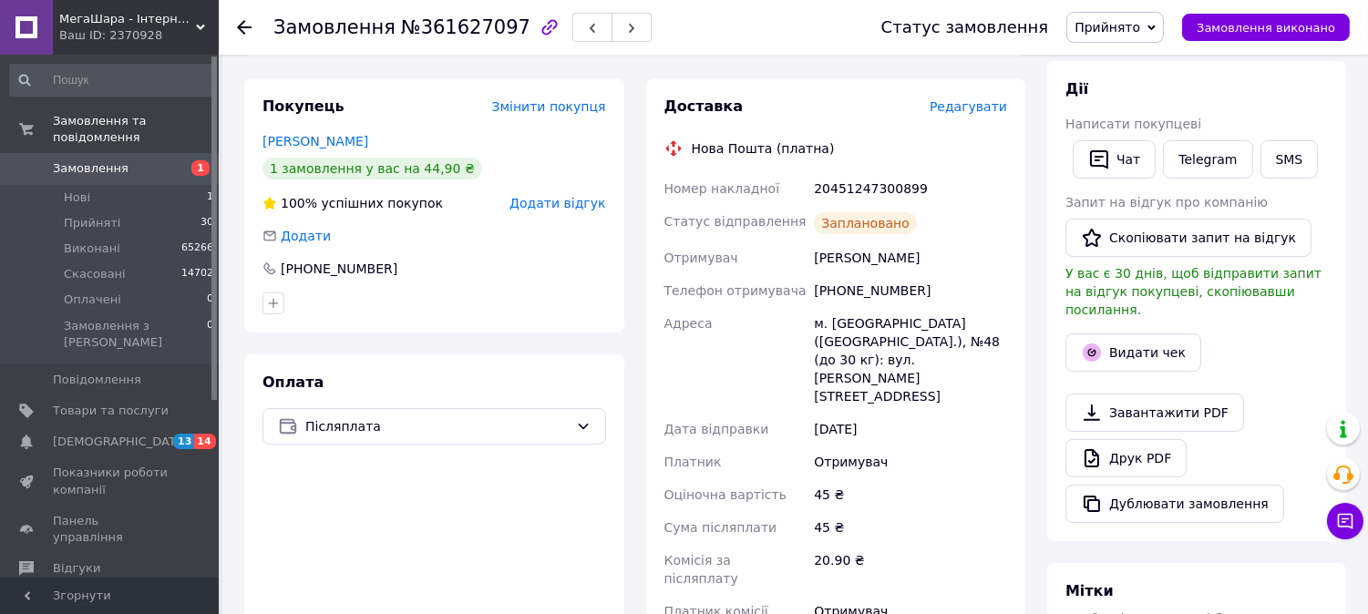
click at [830, 196] on div "20451247300899" at bounding box center [910, 188] width 200 height 33
copy div "20451247300899"
